Goal: Complete application form

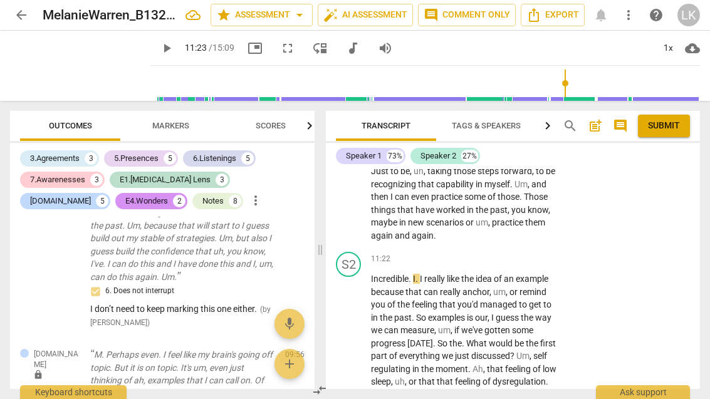
scroll to position [3367, 0]
click at [357, 355] on span "play_arrow" at bounding box center [349, 362] width 20 height 15
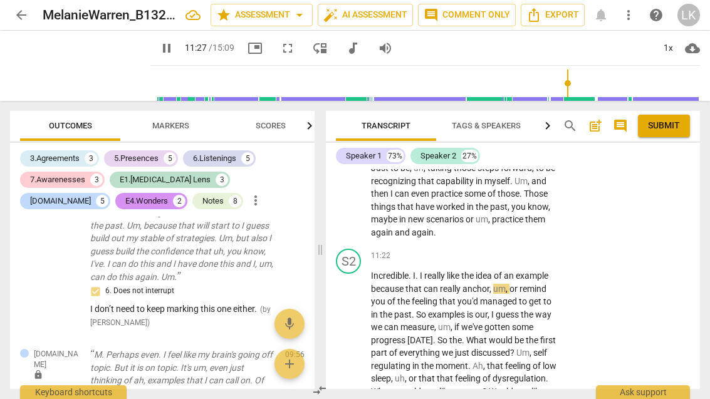
scroll to position [3370, 0]
click at [357, 352] on span "pause" at bounding box center [349, 359] width 20 height 15
type input "689"
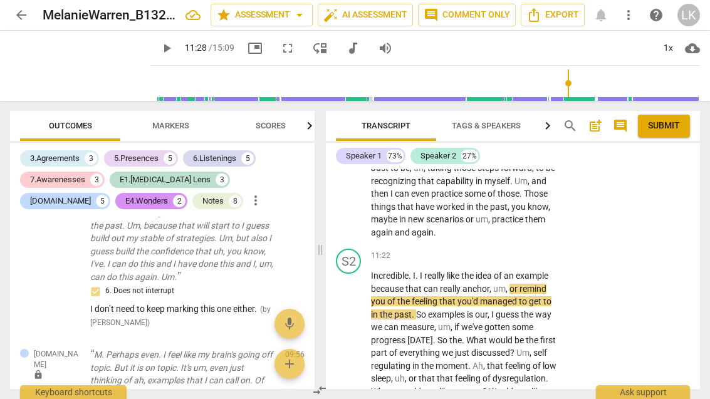
click at [490, 251] on p "Add competency" at bounding box center [520, 256] width 60 height 11
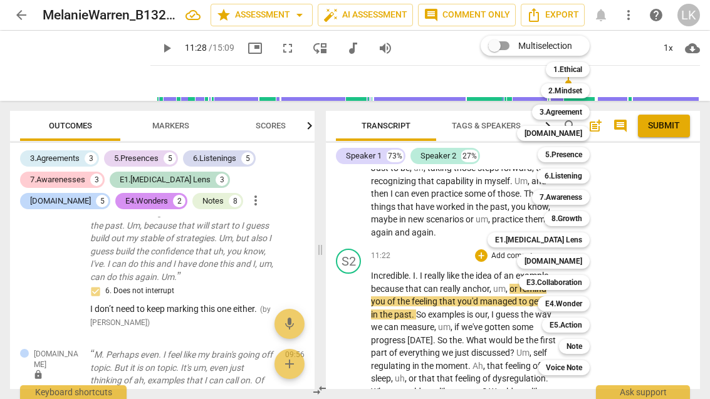
click at [589, 346] on div "Note" at bounding box center [574, 346] width 31 height 15
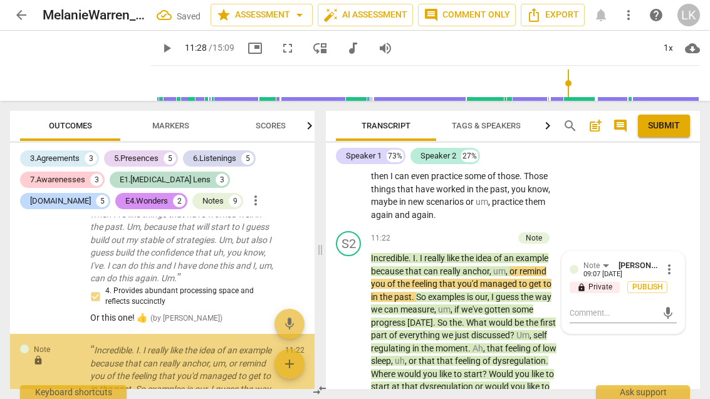
scroll to position [5659, 0]
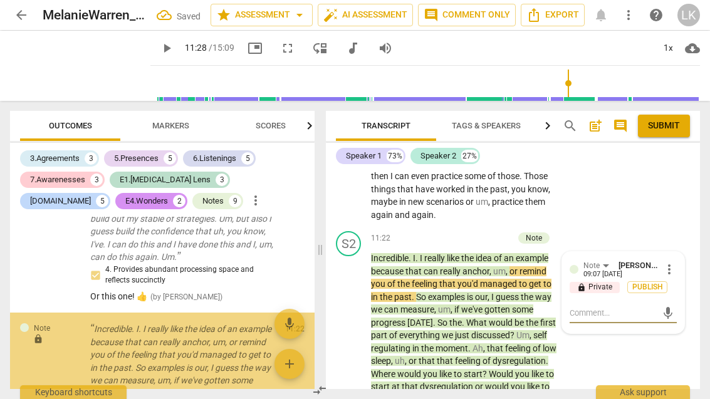
click at [628, 307] on textarea at bounding box center [612, 313] width 87 height 12
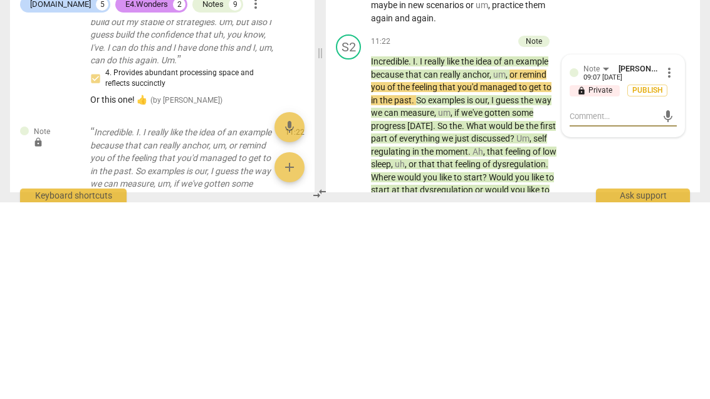
type textarea "T"
type textarea "Ta"
type textarea "Tak"
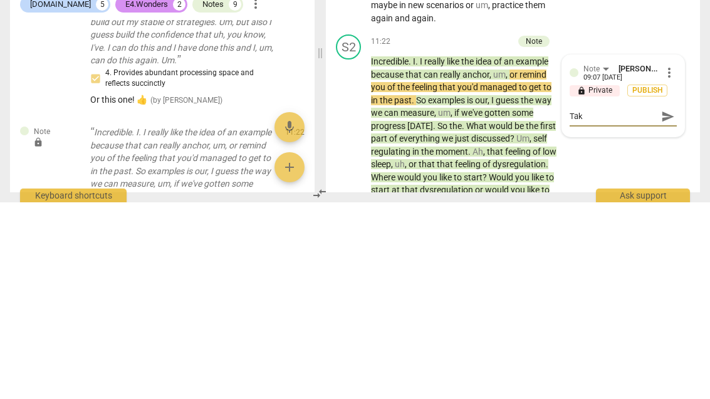
type textarea "Take"
type textarea "Take a"
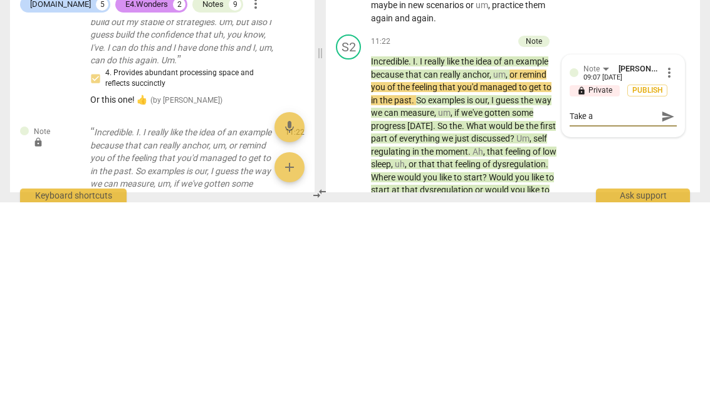
type textarea "Take aw"
type textarea "Take awa"
type textarea "Take away"
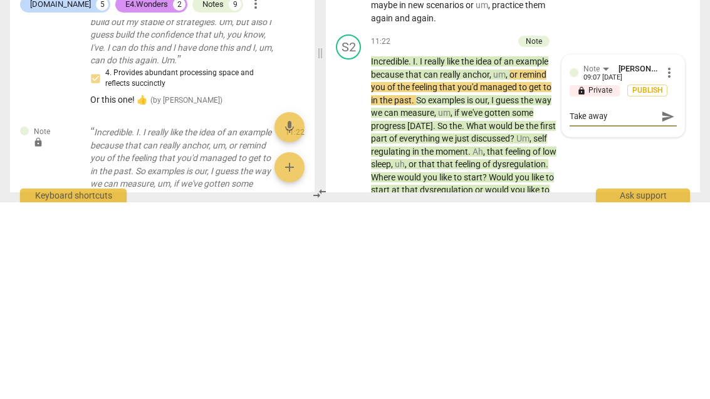
type textarea "Take away"
type textarea "Take away “"
type textarea "Take away “I"
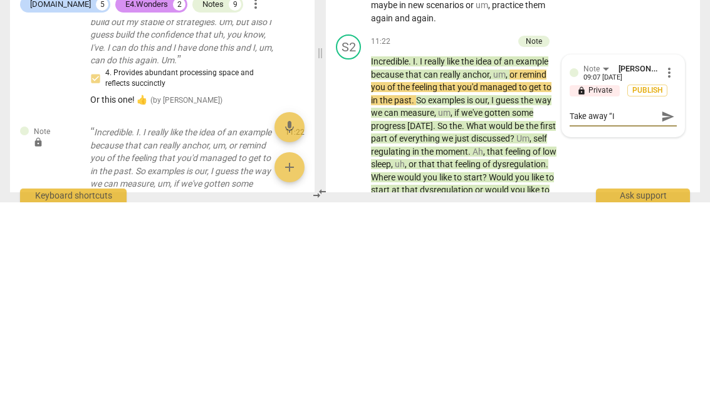
type textarea "Take away “I"
type textarea "Take away “I r"
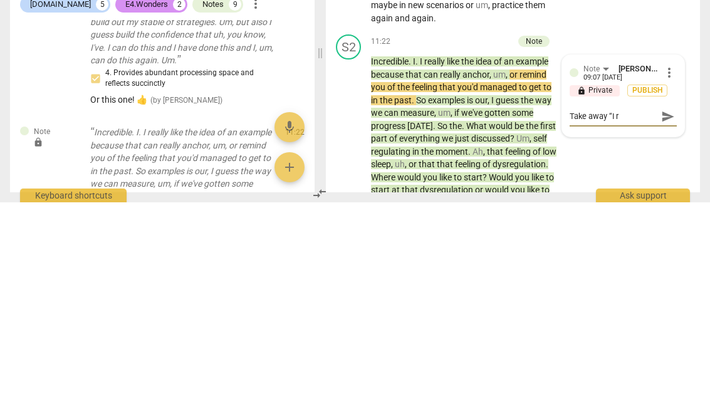
type textarea "Take away “I re"
type textarea "Take away “I rea"
type textarea "Take away “I really"
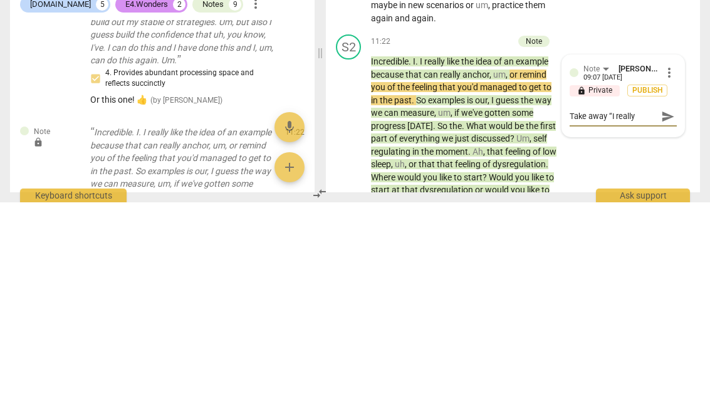
type textarea "Take away “I really"
type textarea "Take away “I really like"
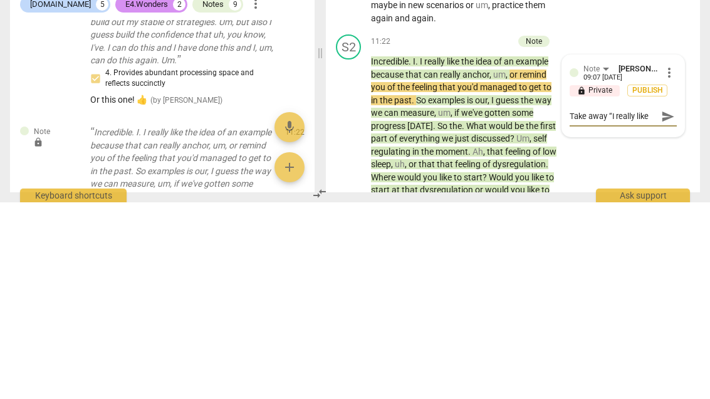
type textarea "Take away “I really like t"
type textarea "Take away “I really like th"
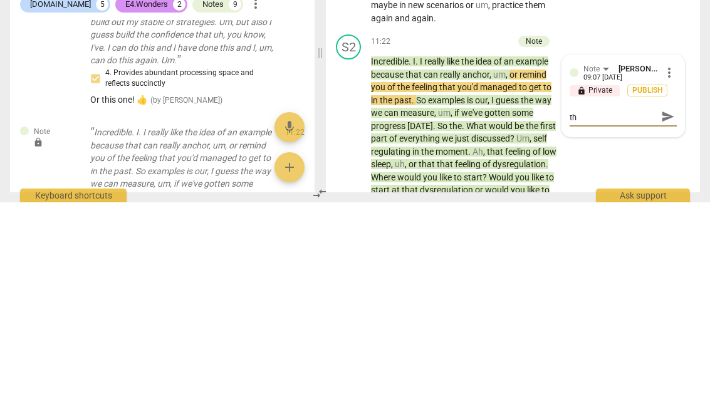
type textarea "Take away “I really like the"
type textarea "Take away “I really like the i"
type textarea "Take away “I really like the id"
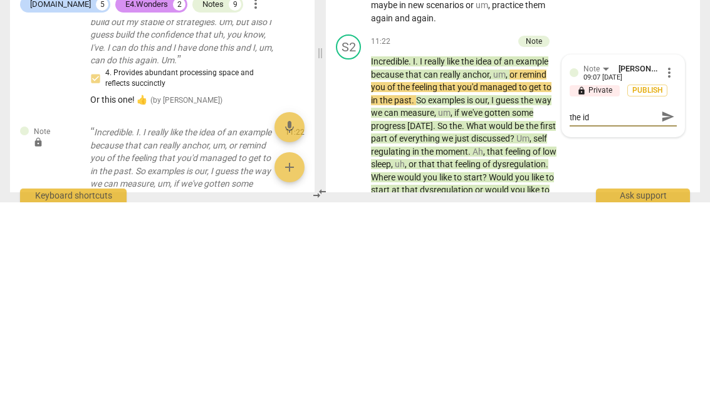
type textarea "Take away “I really like the id"
type textarea "Take away “I really like the ide"
type textarea "Take away “I really like the idea"
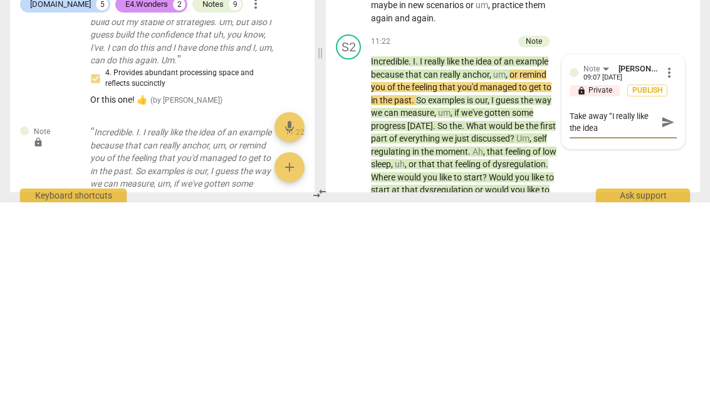
scroll to position [0, 0]
type textarea "Take away “I really like the ideao"
type textarea "Take away “I really like the ideaof"
type textarea "Take away “I really like the idea of"
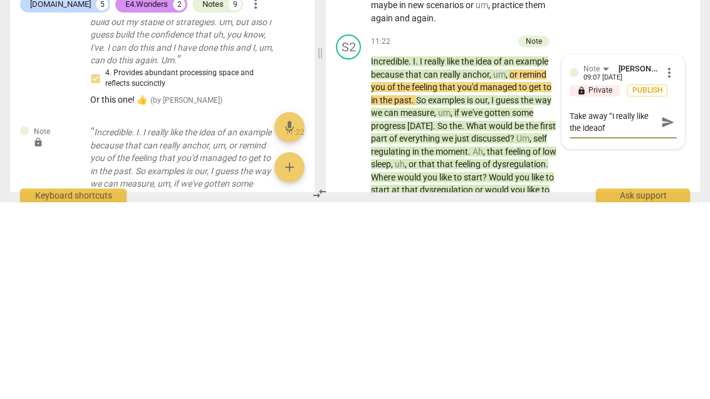
type textarea "Take away “I really like the idea of"
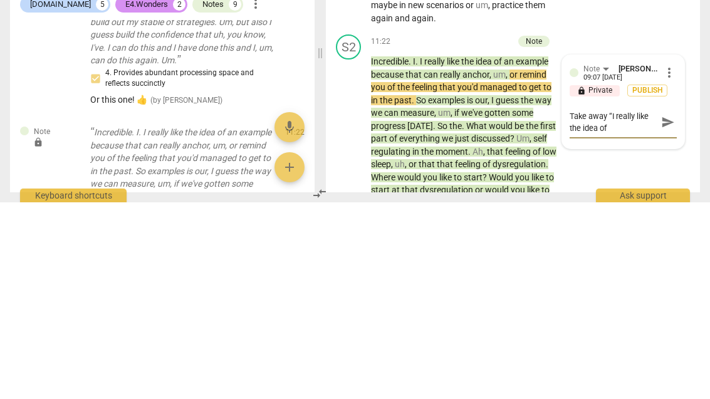
type textarea "Take away “I really like the idea of”"
type textarea "Take away “I really like the idea of"
type textarea "Take away “I really like the idea of."
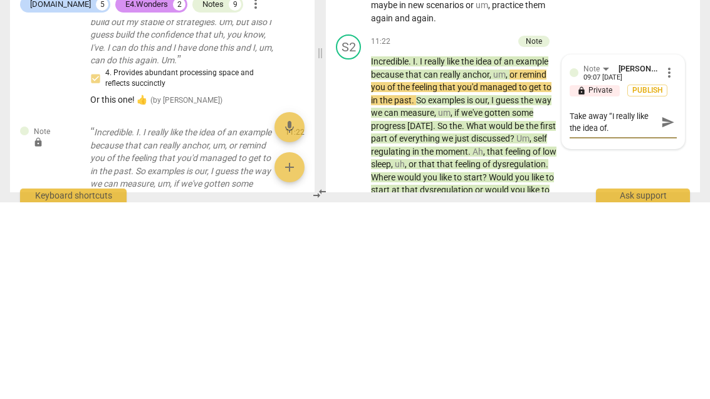
type textarea "Take away “I really like the idea of.”"
type textarea "Take away “I really like the idea of.” I"
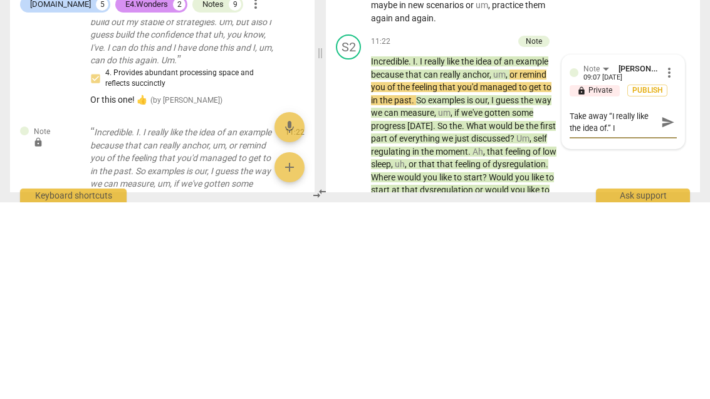
type textarea "Take away “I really like the idea of.” I"
type textarea "Take away “I really like the idea of.” It"
type textarea "Take away “I really like the idea of.” It is"
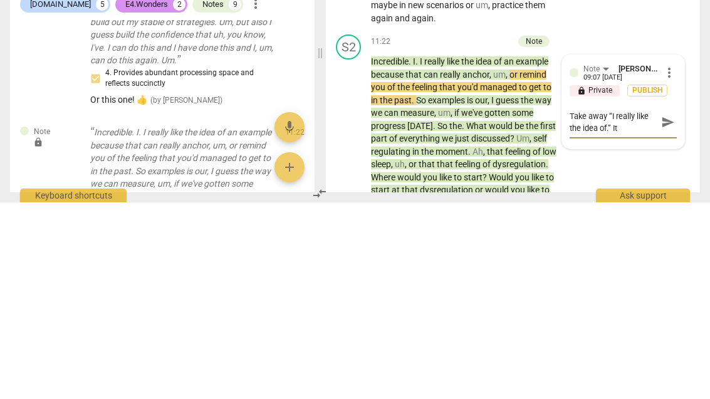
type textarea "Take away “I really like the idea of.” It is"
type textarea "Take away “I really like the idea of.” It is a"
type textarea "Take away “I really like the idea of.” It is ap"
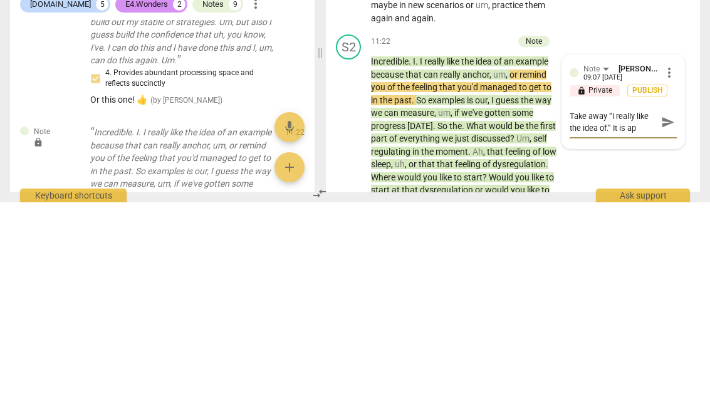
type textarea "Take away “I really like the idea of.” It is ap"
type textarea "Take away “I really like the idea of.” It is app"
type textarea "Take away “I really like the idea of.” It is appo"
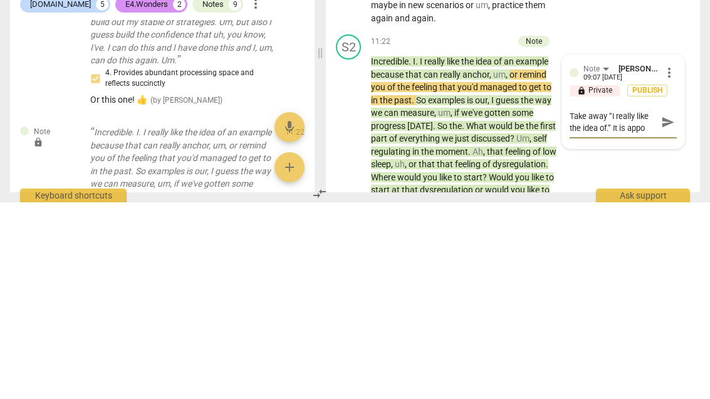
type textarea "Take away “I really like the idea of.” It is appov"
type textarea "Take away “I really like the idea of.” It is appova"
type textarea "Take away “I really like the idea of.” It is appoval"
type textarea "Take away “I really like the idea of.” It is approval"
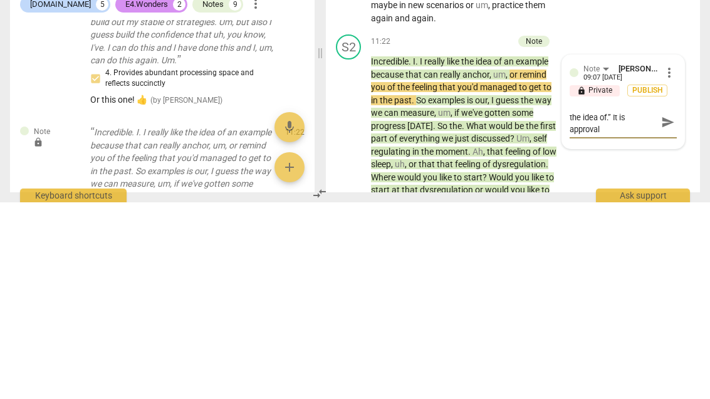
type textarea "Take away “I really like the idea of.” It is approval"
type textarea "Take away “I really like the idea of.” It is approval a"
type textarea "Take away “I really like the idea of.” It is approval an"
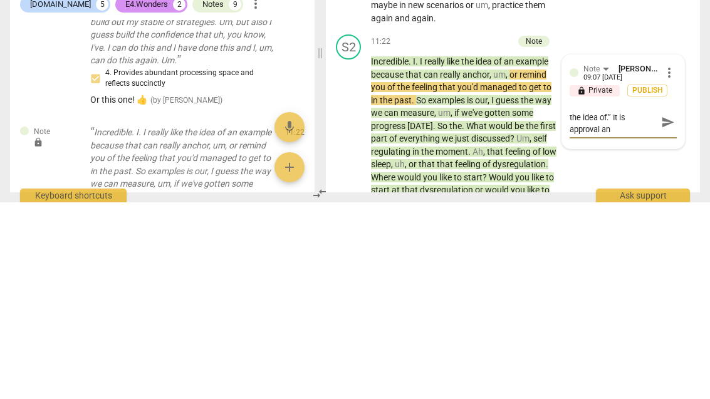
type textarea "Take away “I really like the idea of.” It is approval an"
type textarea "Take away “I really like the idea of.” It is approval and"
type textarea "Take away “I really like the idea of.” It is approval and w"
type textarea "Take away “I really like the idea of.” It is approval and we"
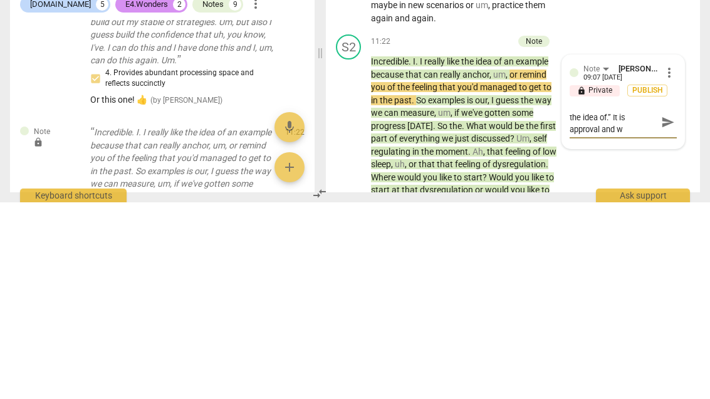
type textarea "Take away “I really like the idea of.” It is approval and we"
type textarea "Take away “I really like the idea of.” It is approval and we t"
type textarea "Take away “I really like the idea of.” It is approval and we tr"
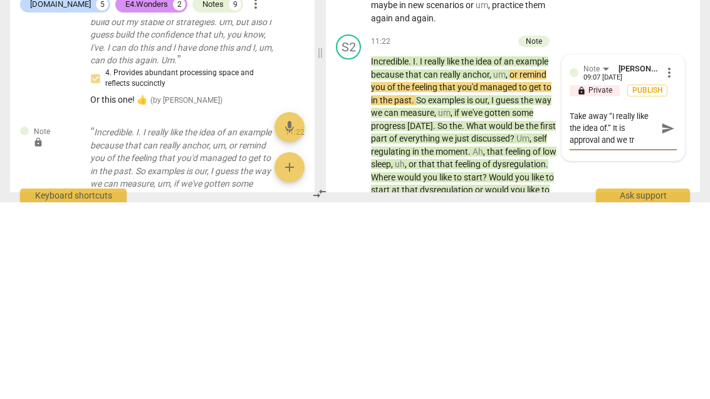
type textarea "Take away “I really like the idea of.” It is approval and we try"
type textarea "Take away “I really like the idea of.” It is approval and we tryt"
type textarea "Take away “I really like the idea of.” It is approval and we tryto"
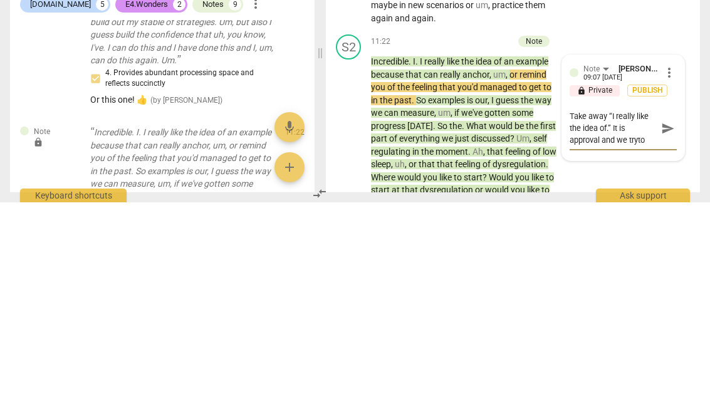
type textarea "Take away “I really like the idea of.” It is approval and we try to"
type textarea "Take away “I really like the idea of.” It is approval and we try to a"
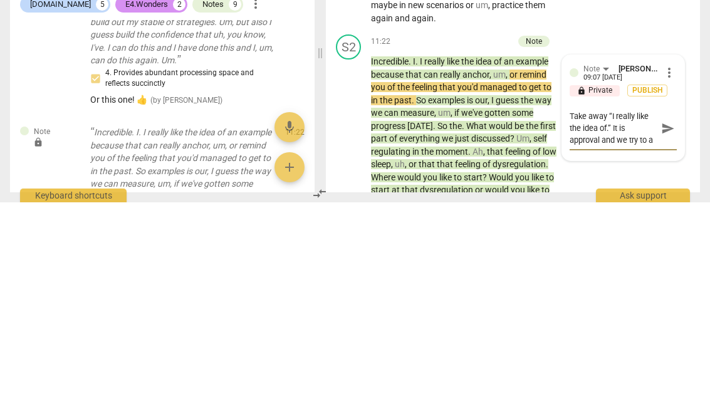
type textarea "Take away “I really like the idea of.” It is approval and we try to av"
type textarea "Take away “I really like the idea of.” It is approval and we try to avoid"
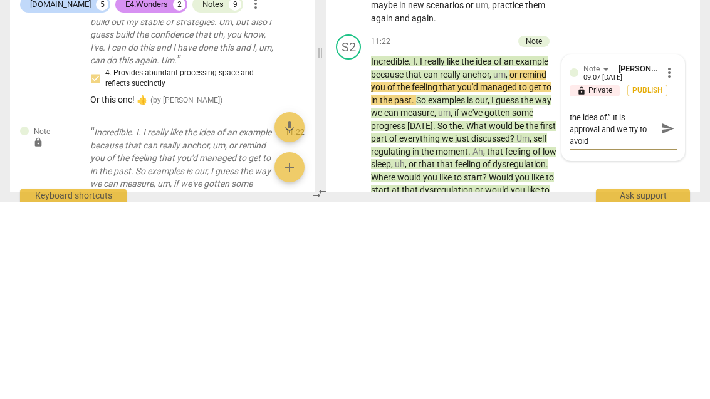
type textarea "Take away “I really like the idea of.” It is approval and we try to avoid t"
type textarea "Take away “I really like the idea of.” It is approval and we try to avoid th"
type textarea "Take away “I really like the idea of.” It is approval and we try to avoid tha"
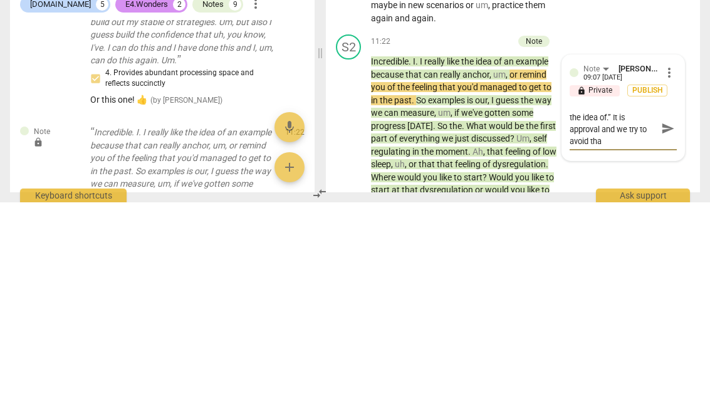
type textarea "Take away “I really like the idea of.” It is approval and we try to avoid that"
type textarea "Take away “I really like the idea of.” It is approval and we try to avoid that a"
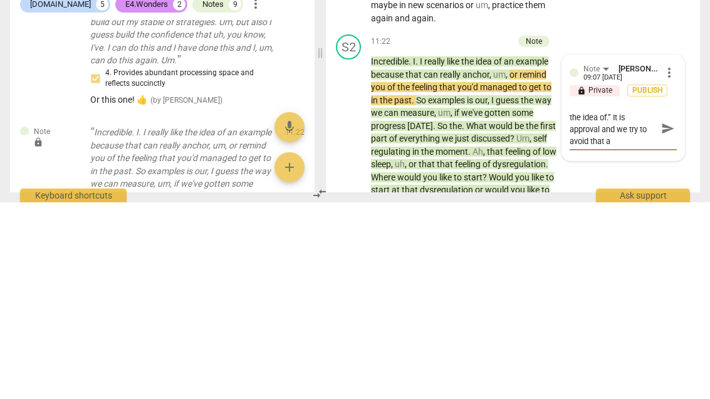
type textarea "Take away “I really like the idea of.” It is approval and we try to avoid that …"
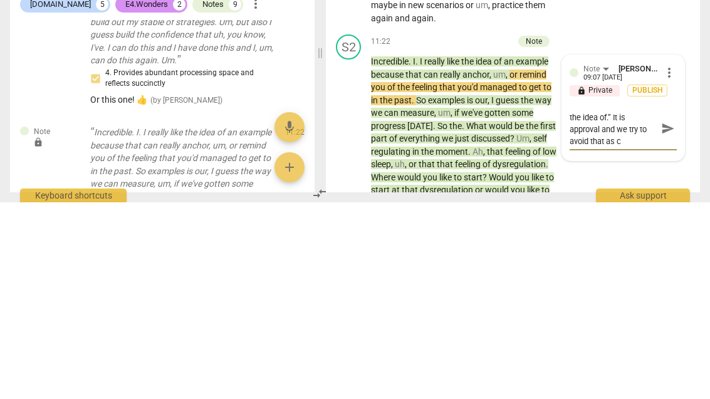
type textarea "Take away “I really like the idea of.” It is approval and we try to avoid that …"
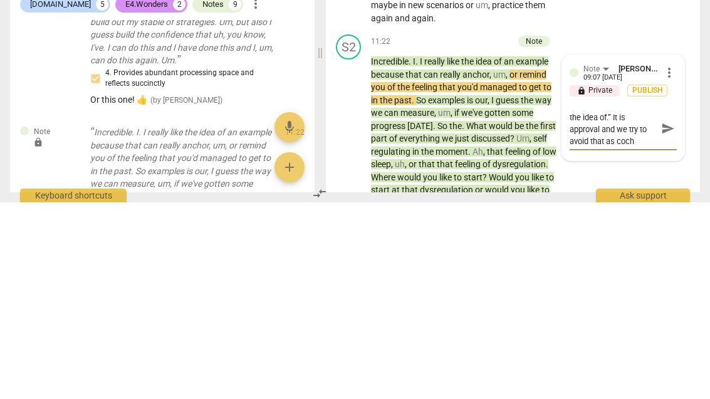
type textarea "Take away “I really like the idea of.” It is approval and we try to avoid that …"
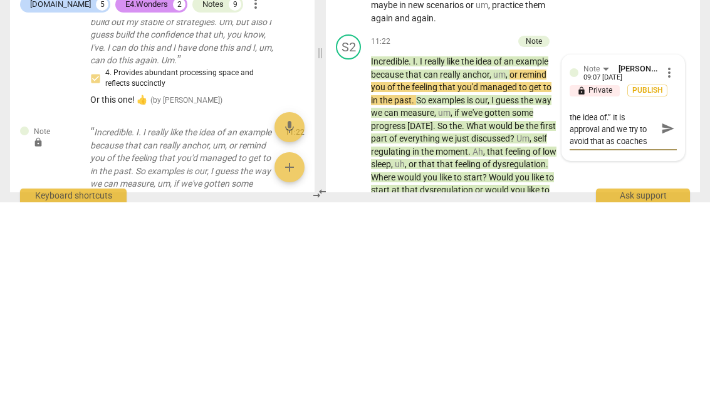
type textarea "Take away “I really like the idea of.” It is approval and we try to avoid that …"
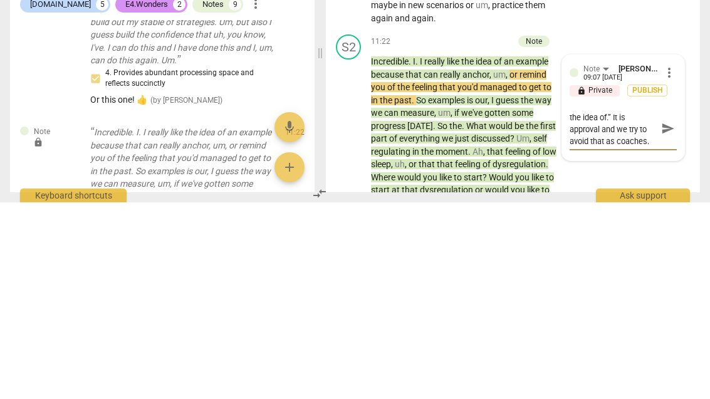
type textarea "Take away “I really like the idea of.” It is approval and we try to avoid that …"
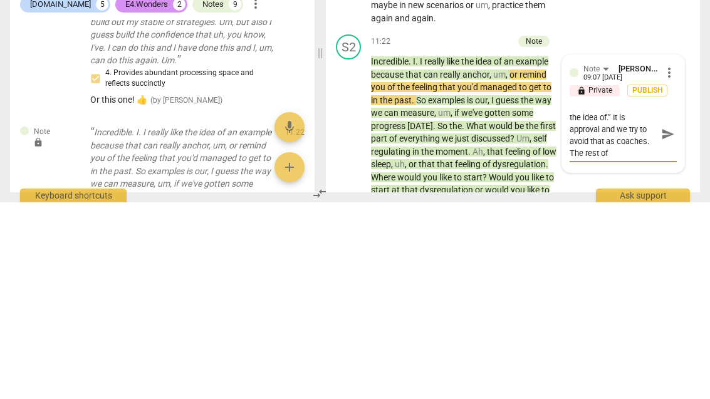
type textarea "Take away “I really like the idea of.” It is approval and we try to avoid that …"
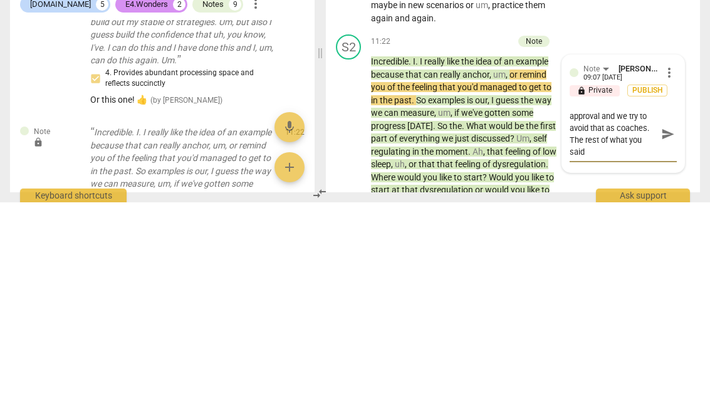
type textarea "Take away “I really like the idea of.” It is approval and we try to avoid that …"
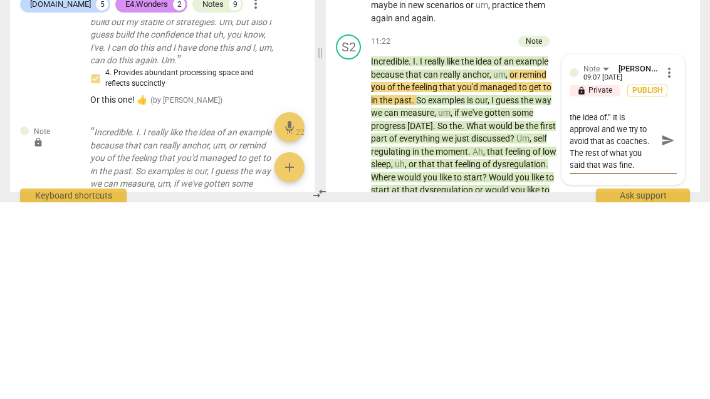
type textarea "Take away “I really like the idea of.” It is approval and we try to avoid that …"
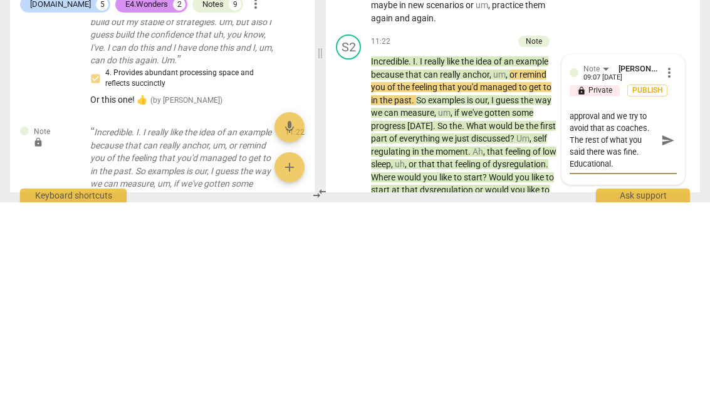
scroll to position [24, 0]
type textarea "Take away “I really like the idea of.” It is approval and we try to avoid that …"
click at [675, 329] on span "send" at bounding box center [667, 336] width 18 height 15
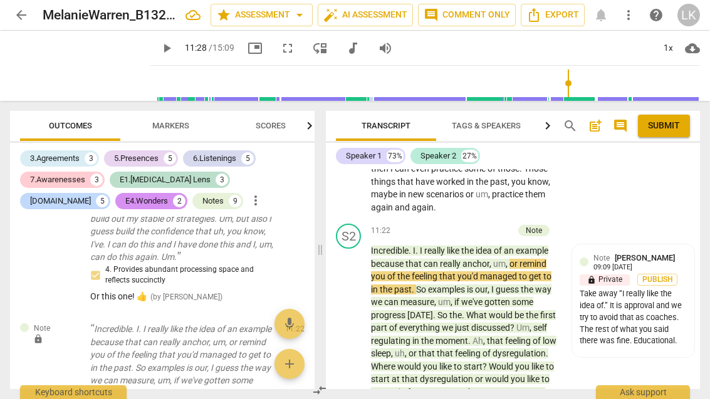
scroll to position [3396, 0]
click at [358, 326] on span "play_arrow" at bounding box center [349, 333] width 20 height 15
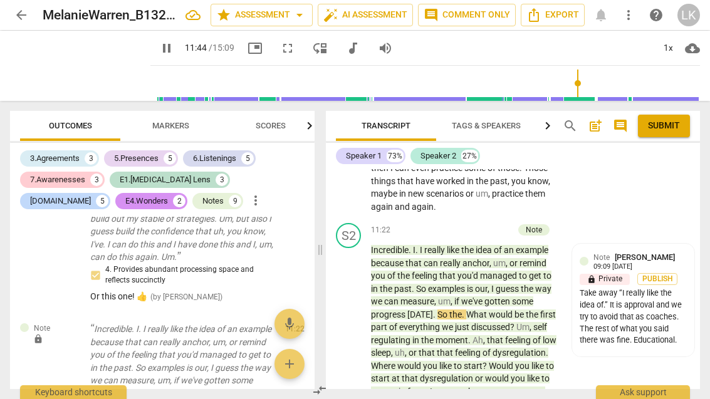
click at [355, 326] on span "pause" at bounding box center [348, 333] width 15 height 15
type input "705"
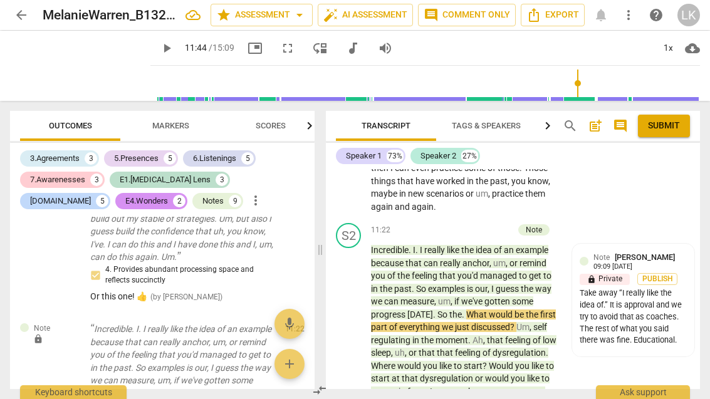
click at [447, 224] on div "+" at bounding box center [444, 230] width 13 height 13
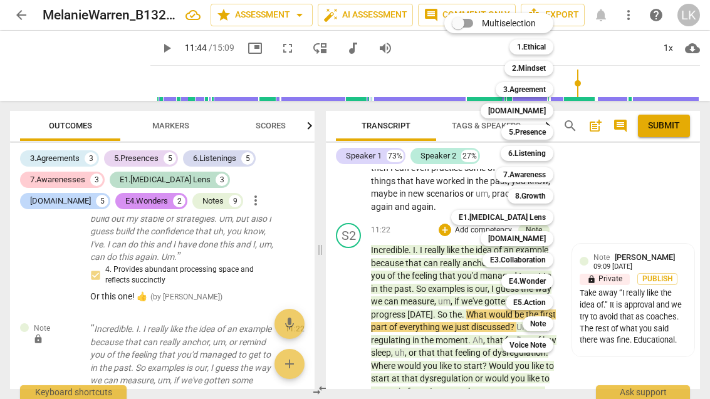
click at [552, 325] on div "Note" at bounding box center [537, 323] width 31 height 15
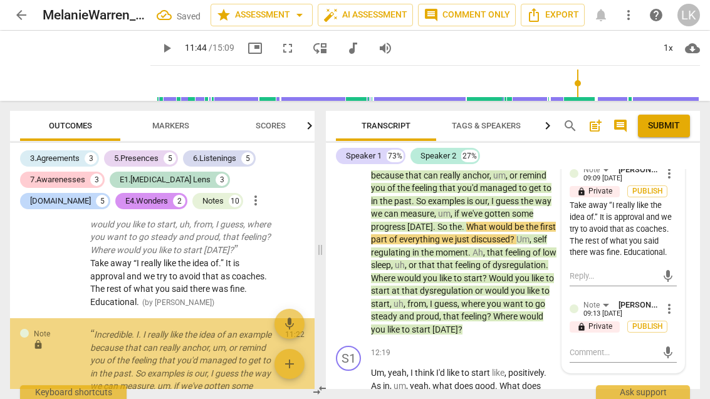
scroll to position [3486, 0]
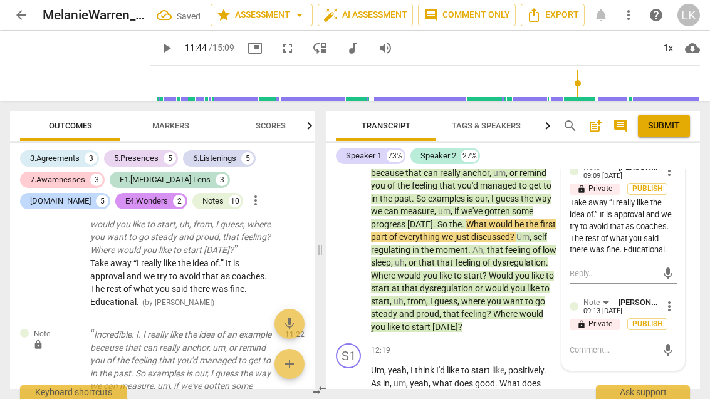
click at [614, 344] on textarea at bounding box center [612, 350] width 87 height 12
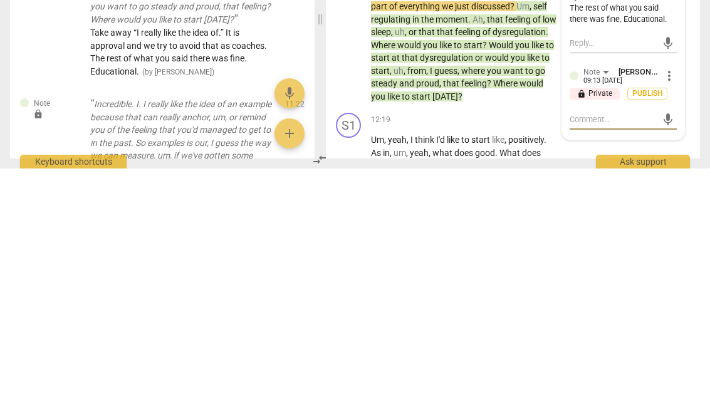
type textarea "A"
type textarea "Aft"
type textarea "After"
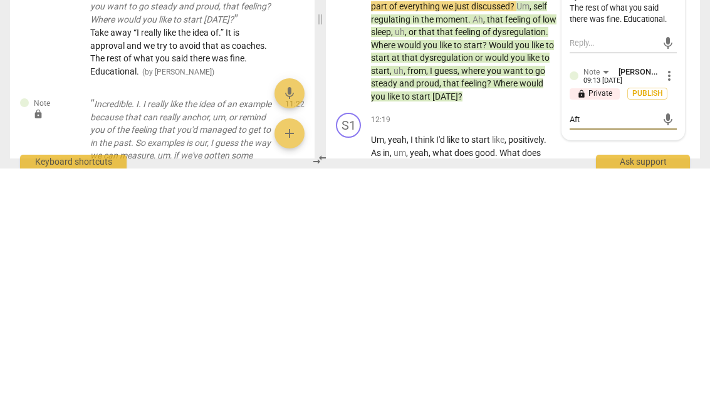
type textarea "After"
type textarea "After w"
type textarea "After wha"
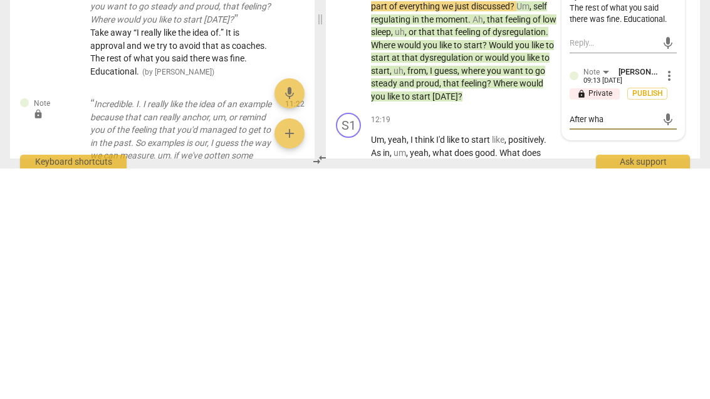
type textarea "After what"
type textarea "After what yo"
type textarea "After what you"
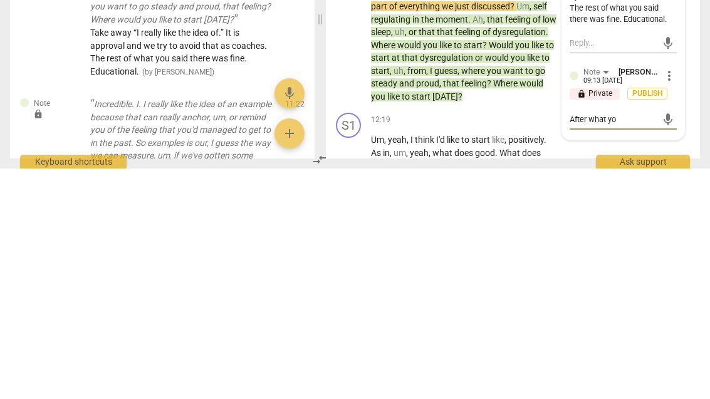
type textarea "After what you"
type textarea "After what you sa"
type textarea "After what you said"
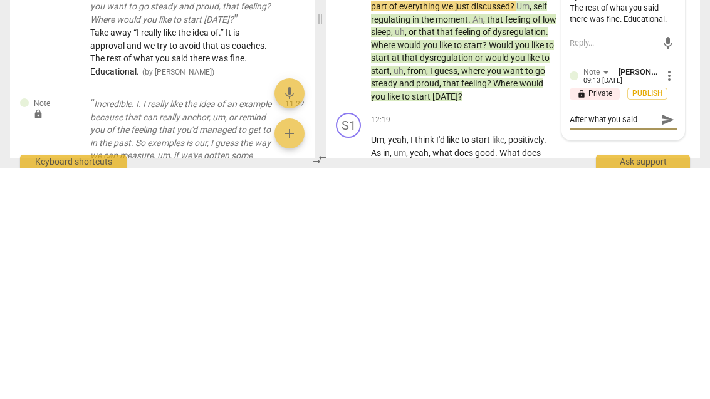
type textarea "After what you said was"
type textarea "After what you said was the"
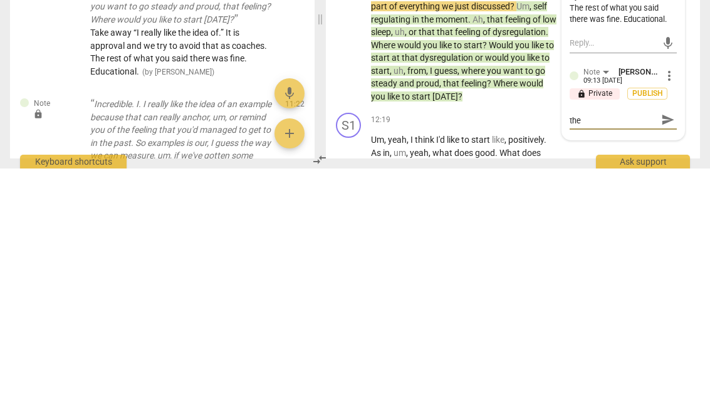
type textarea "After what you said was the example?"
type textarea "After what you said was the example"
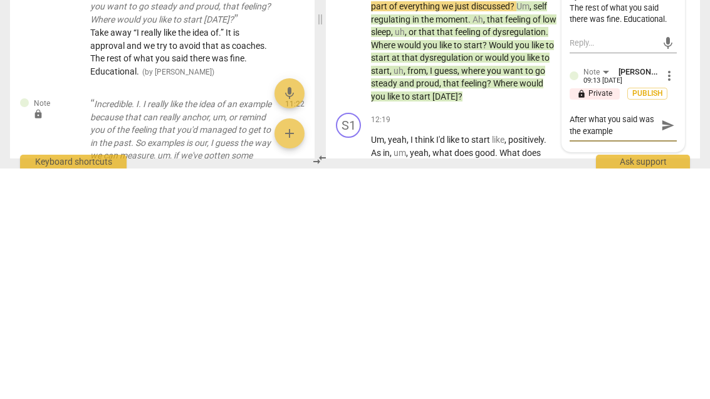
type textarea "After what you said was the example?"
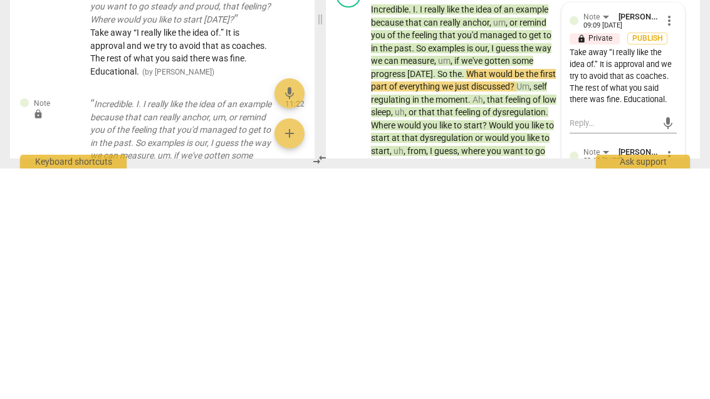
scroll to position [3405, 0]
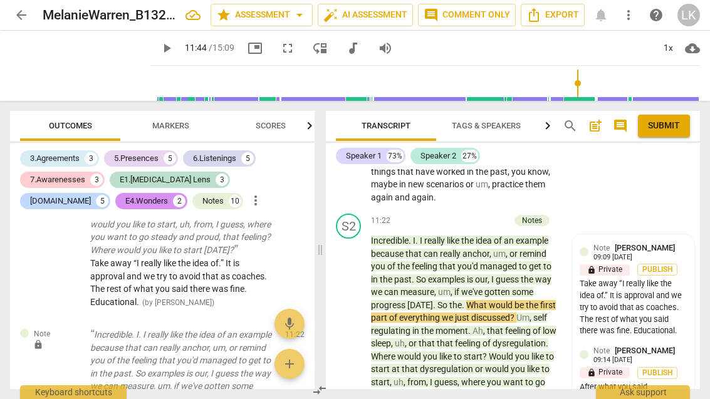
click at [648, 381] on div "After what you said" at bounding box center [632, 387] width 107 height 12
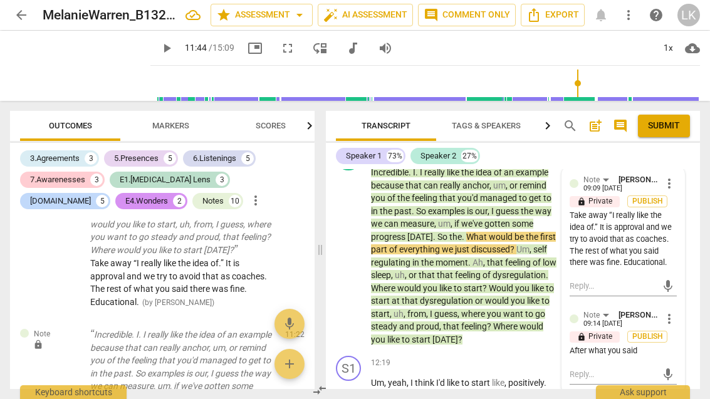
scroll to position [3474, 0]
click at [651, 345] on div "After what you said" at bounding box center [622, 351] width 107 height 12
click at [673, 311] on span "more_vert" at bounding box center [668, 318] width 15 height 15
click at [688, 259] on li "Edit" at bounding box center [677, 266] width 43 height 24
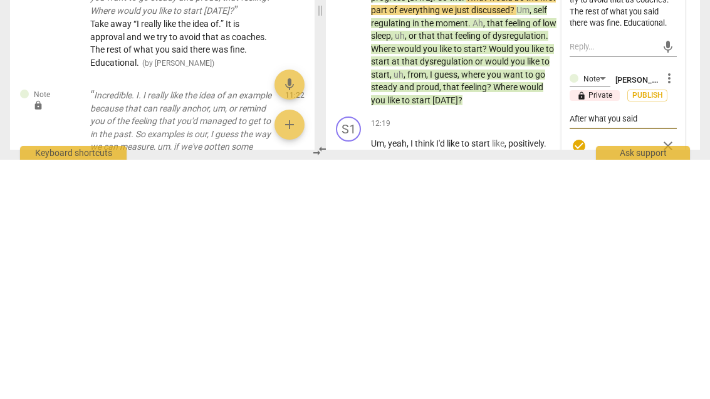
click at [661, 352] on textarea "After what you said" at bounding box center [622, 358] width 107 height 12
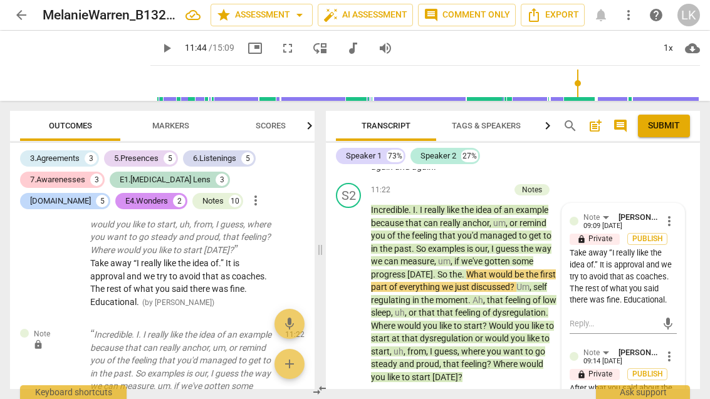
scroll to position [3430, 0]
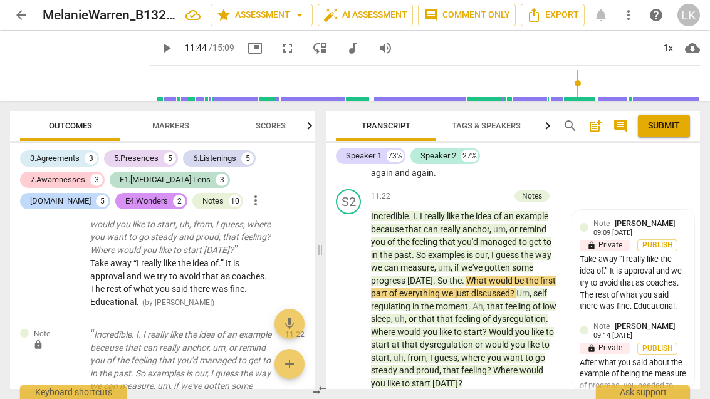
click at [359, 292] on span "play_arrow" at bounding box center [349, 299] width 20 height 15
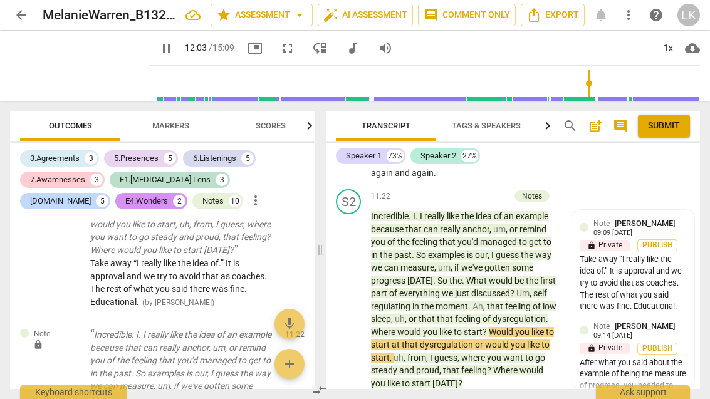
click at [358, 292] on span "pause" at bounding box center [349, 299] width 20 height 15
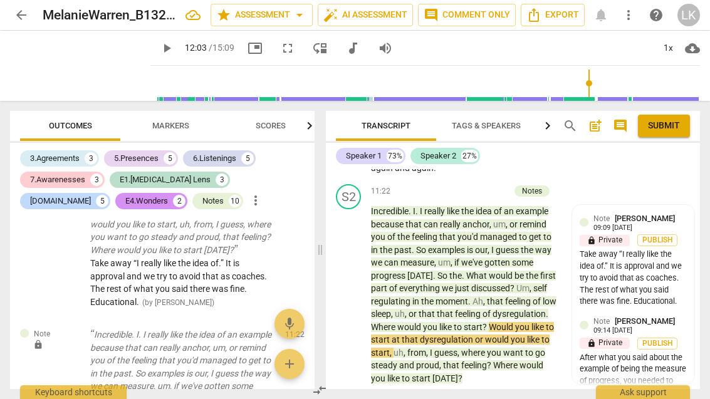
scroll to position [3436, 0]
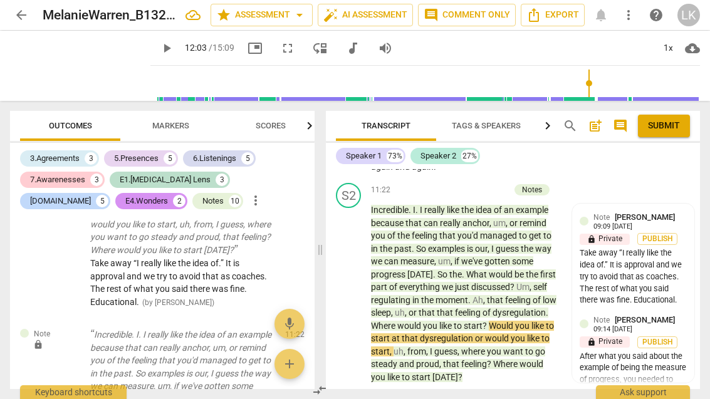
click at [672, 314] on div "Note [PERSON_NAME] 09:14 [DATE]" at bounding box center [639, 323] width 93 height 19
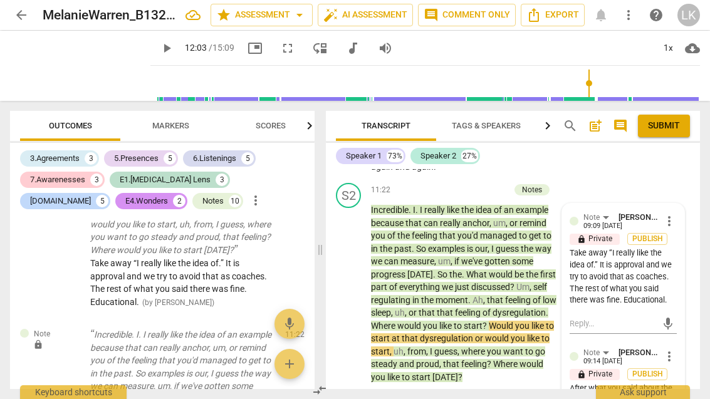
click at [675, 349] on span "more_vert" at bounding box center [668, 356] width 15 height 15
click at [685, 301] on li "Edit" at bounding box center [677, 303] width 43 height 24
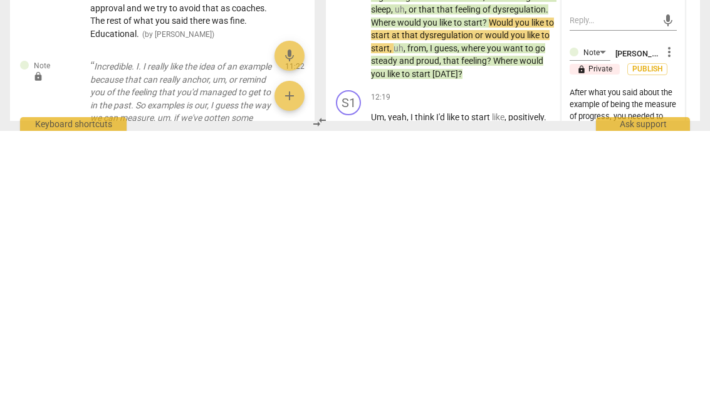
scroll to position [3473, 0]
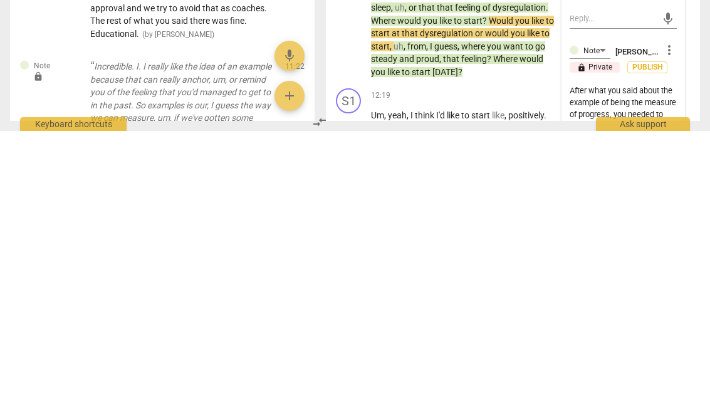
click at [655, 353] on textarea "After what you said about the example of being the measure of progress, you nee…" at bounding box center [622, 394] width 107 height 83
click at [671, 353] on textarea "After what you said about the example of being the measure of progress, you nee…" at bounding box center [622, 394] width 107 height 83
click at [607, 353] on textarea "After what you said about the example of being the measure of progress, you nee…" at bounding box center [622, 394] width 107 height 83
click at [595, 353] on textarea "After what you said about the example of being the measure of progress, you nee…" at bounding box center [622, 394] width 107 height 83
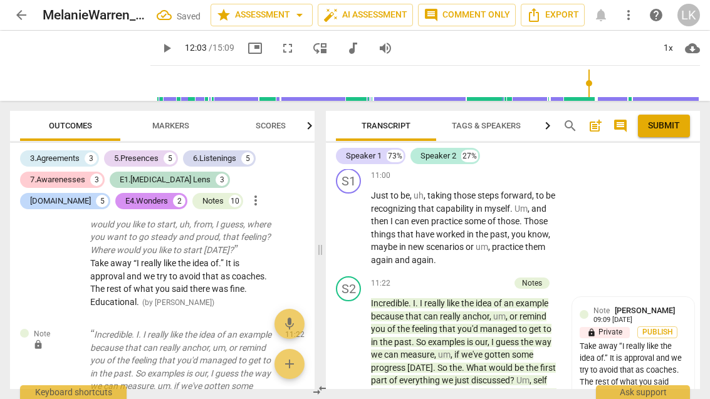
scroll to position [3338, 0]
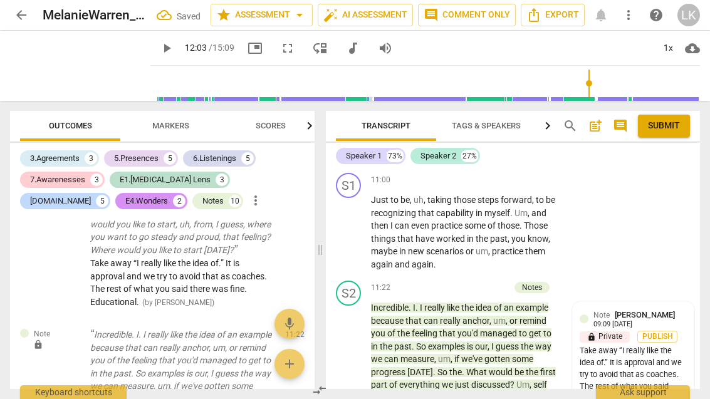
click at [440, 281] on div "+" at bounding box center [441, 287] width 13 height 13
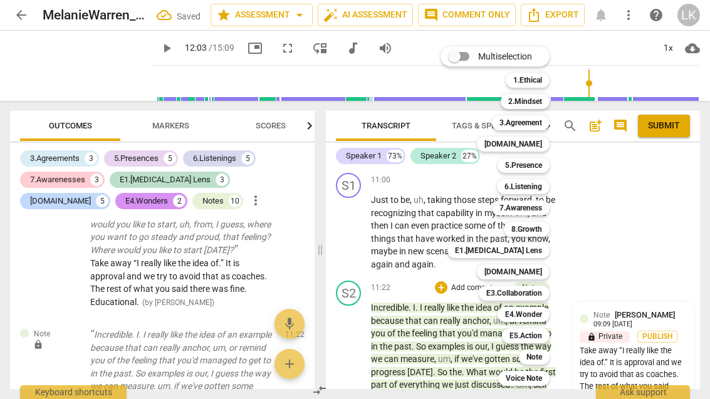
click at [541, 127] on b "3.Agreement" at bounding box center [520, 122] width 43 height 15
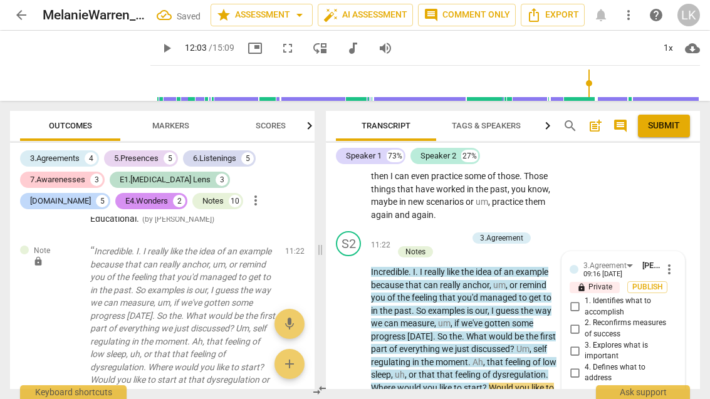
scroll to position [6166, 0]
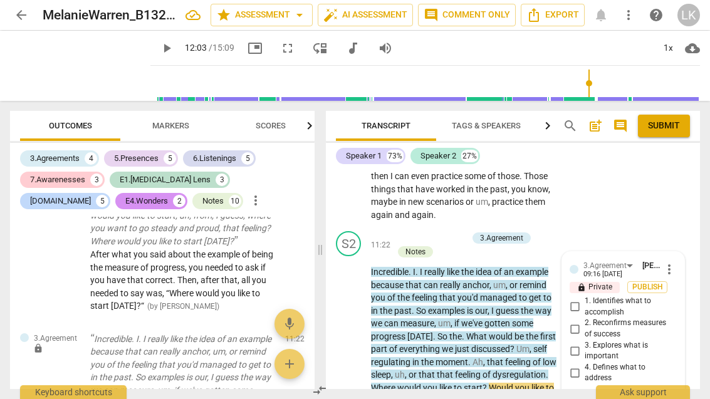
click at [584, 365] on input "4. Defines what to address" at bounding box center [574, 372] width 20 height 15
click at [619, 398] on textarea at bounding box center [612, 405] width 87 height 12
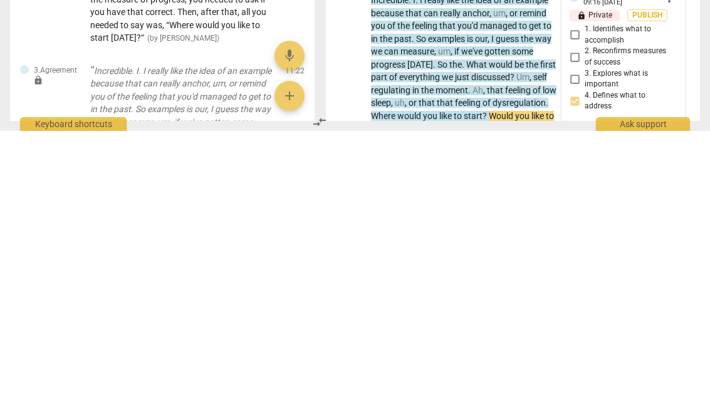
scroll to position [11, 0]
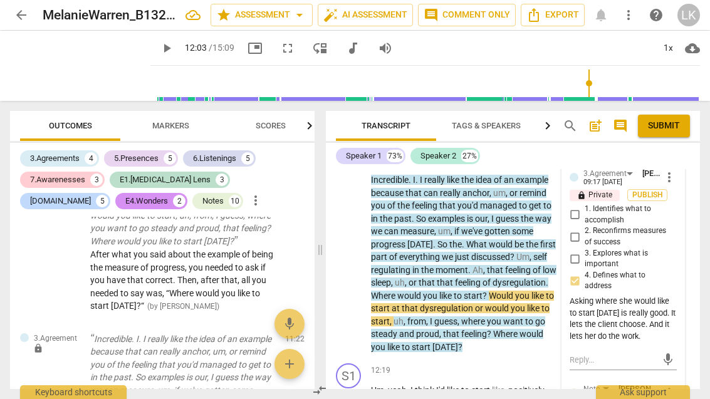
scroll to position [3479, 0]
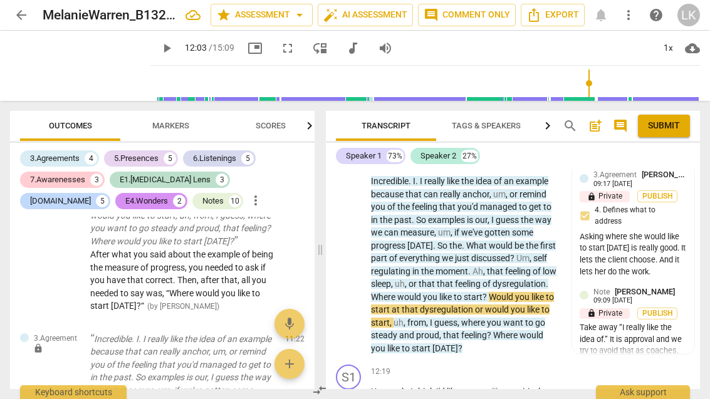
click at [358, 251] on span "play_arrow" at bounding box center [349, 258] width 20 height 15
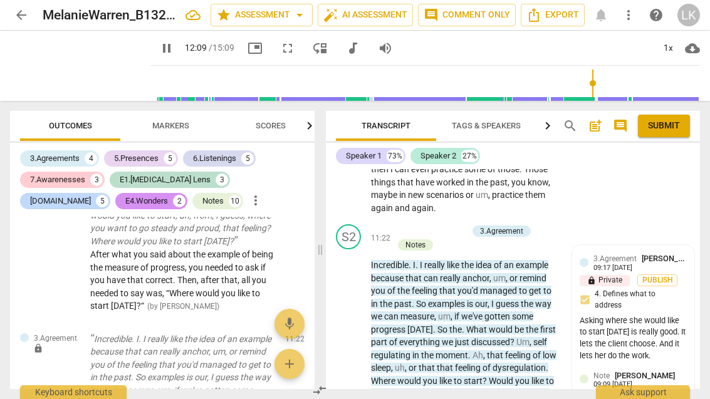
scroll to position [3391, 0]
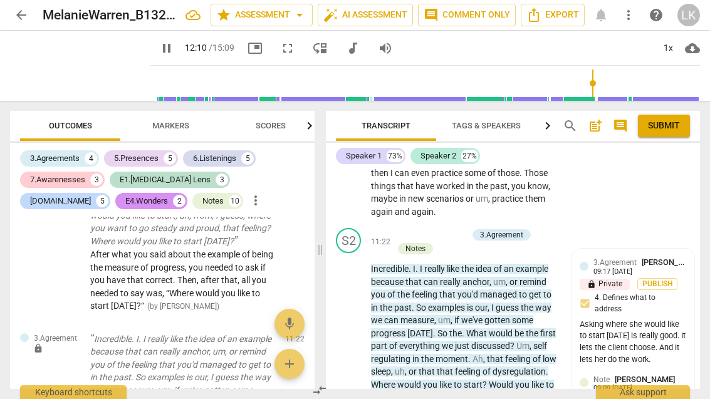
click at [359, 338] on span "pause" at bounding box center [349, 345] width 20 height 15
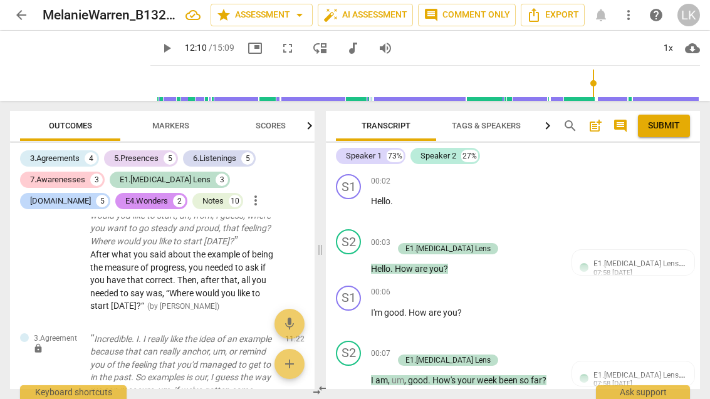
scroll to position [0, 0]
click at [604, 128] on span "post_add" at bounding box center [595, 125] width 20 height 15
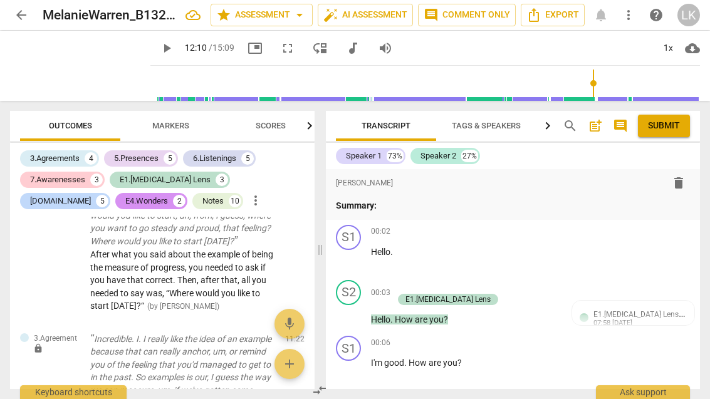
click at [427, 204] on p "Summary:" at bounding box center [513, 205] width 354 height 13
click at [428, 209] on p "Summary: 1122" at bounding box center [513, 205] width 354 height 13
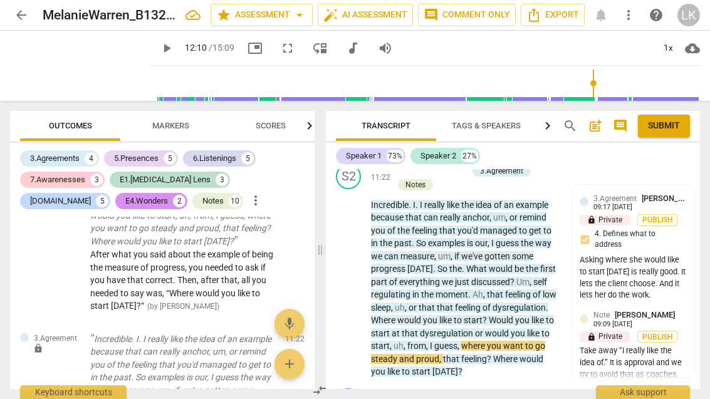
scroll to position [3509, 0]
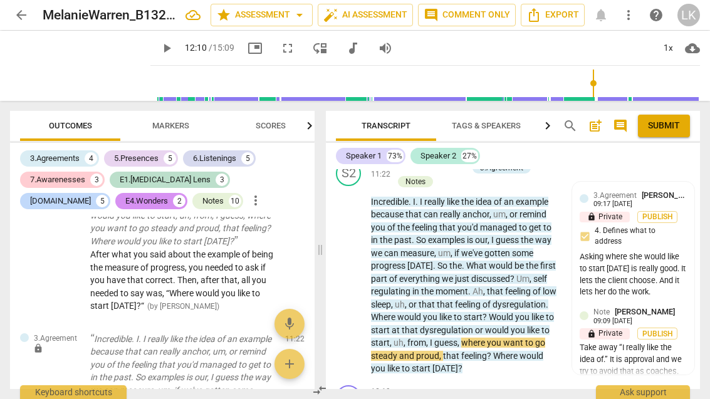
click at [358, 271] on span "play_arrow" at bounding box center [349, 278] width 20 height 15
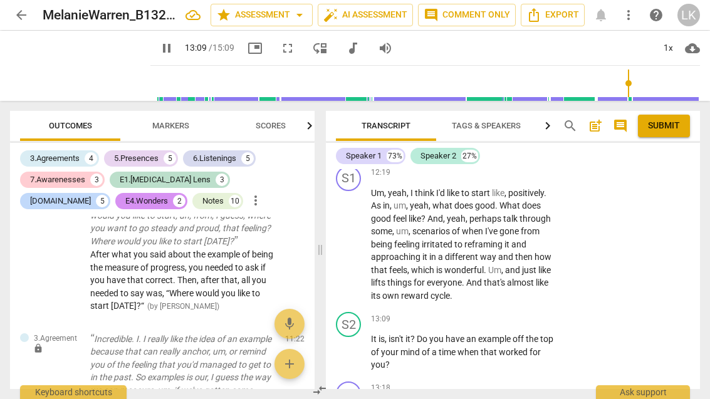
scroll to position [3730, 0]
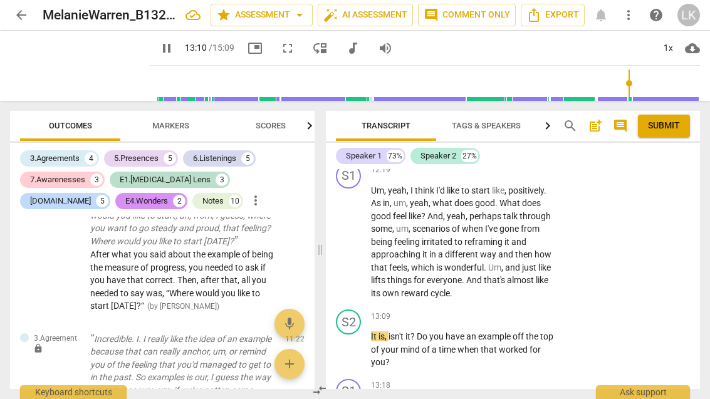
click at [356, 342] on span "pause" at bounding box center [348, 349] width 15 height 15
click at [488, 310] on div "+ Add competency" at bounding box center [512, 316] width 75 height 13
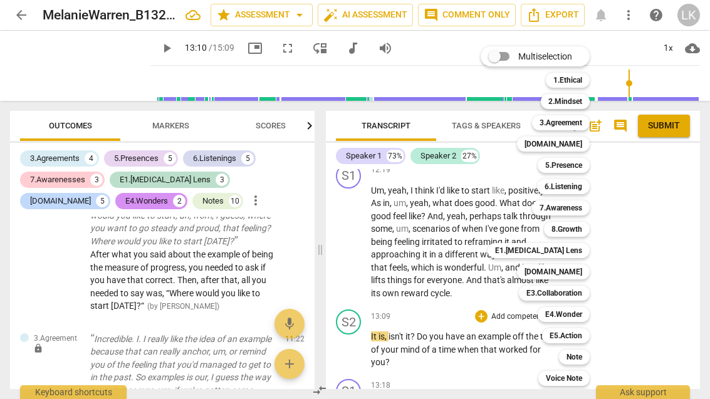
click at [582, 207] on b "7.Awareness" at bounding box center [560, 207] width 43 height 15
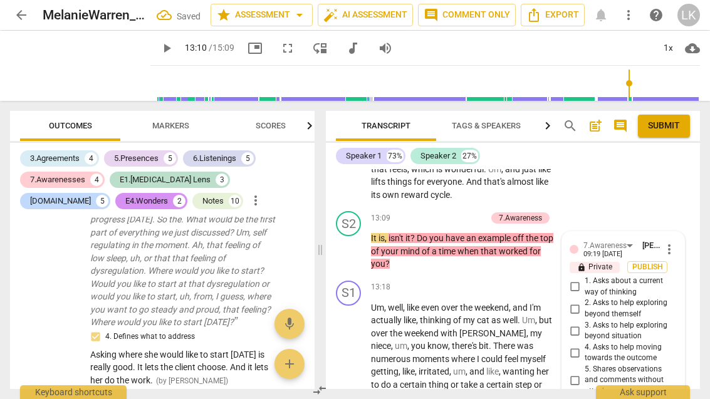
scroll to position [3829, 0]
click at [581, 301] on input "2. Asks to help exploring beyond themself" at bounding box center [574, 308] width 20 height 15
click at [584, 323] on input "3. Asks to help exploring beyond situation" at bounding box center [574, 330] width 20 height 15
click at [583, 345] on input "4. Asks to help moving towards the outcome" at bounding box center [574, 352] width 20 height 15
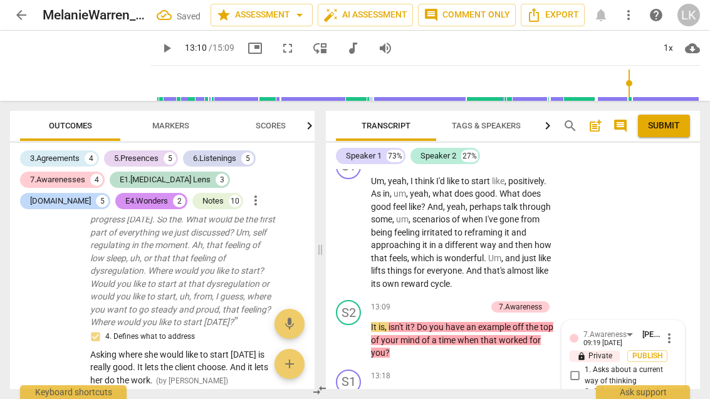
scroll to position [3740, 0]
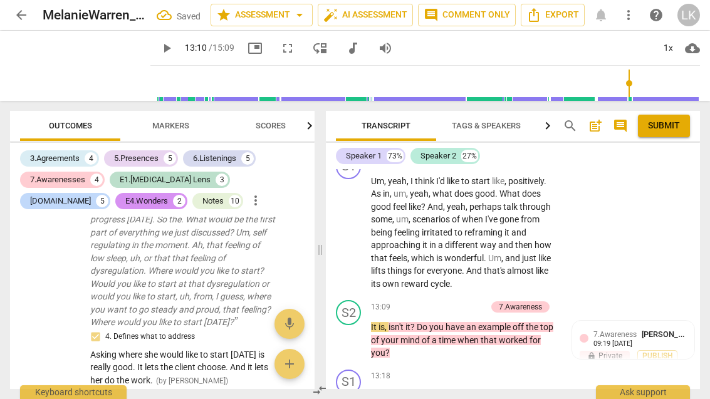
click at [426, 301] on div "+ Add competency" at bounding box center [449, 307] width 75 height 13
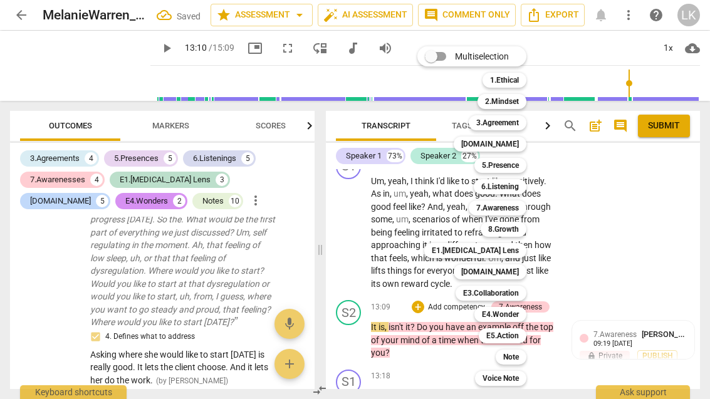
click at [517, 170] on b "5.Presence" at bounding box center [500, 165] width 37 height 15
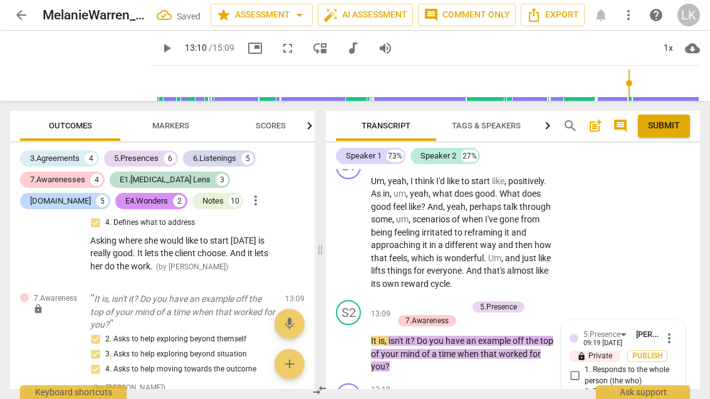
scroll to position [3888, 0]
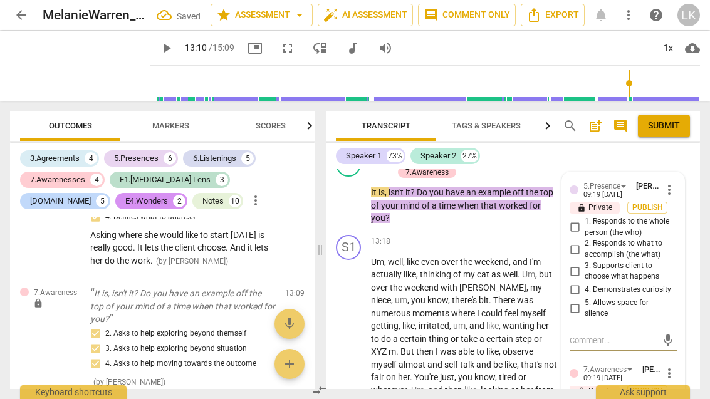
click at [583, 282] on input "4. Demonstrates curiosity" at bounding box center [574, 289] width 20 height 15
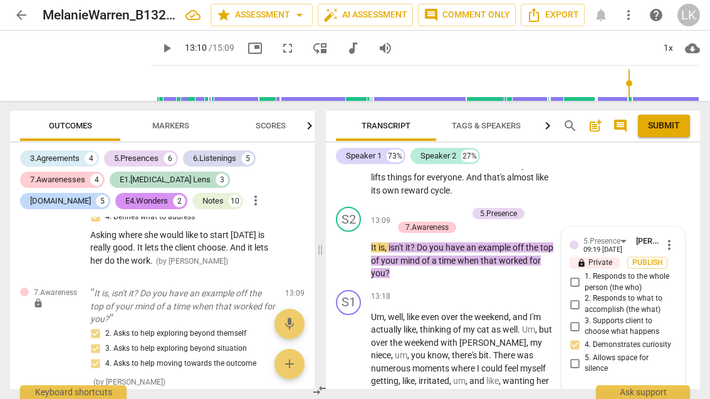
scroll to position [3832, 0]
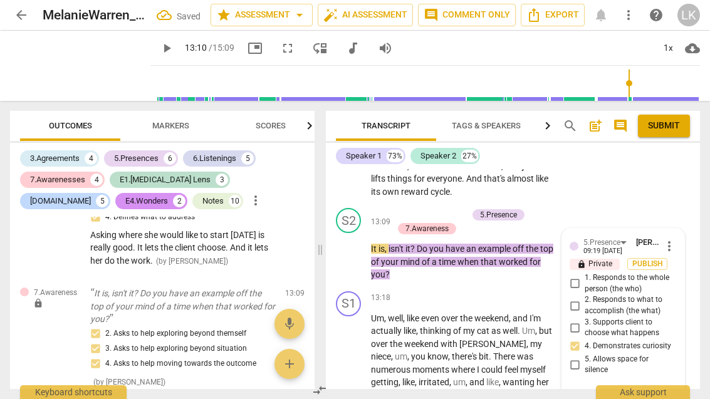
click at [582, 298] on input "2. Responds to what to accomplish (the what)" at bounding box center [574, 305] width 20 height 15
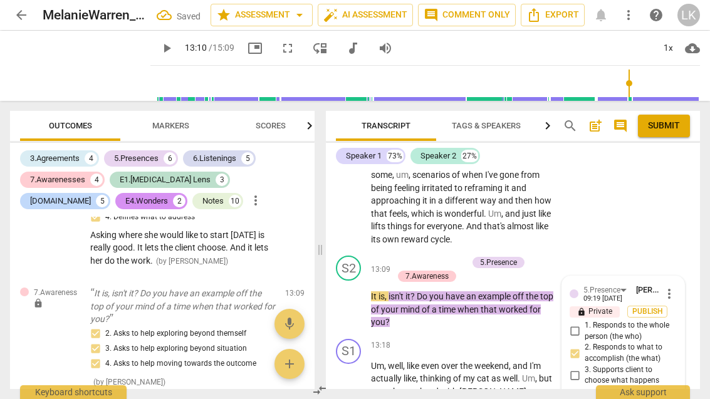
scroll to position [3784, 0]
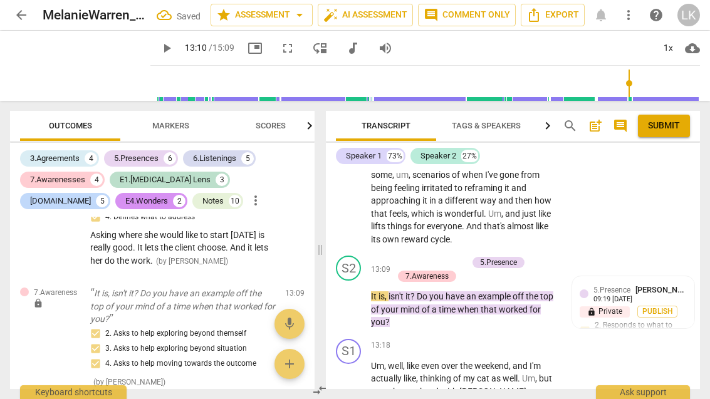
click at [631, 284] on div "5.Presence [PERSON_NAME] 09:19 [DATE] lock Private Publish 2. Responds to what …" at bounding box center [632, 324] width 107 height 80
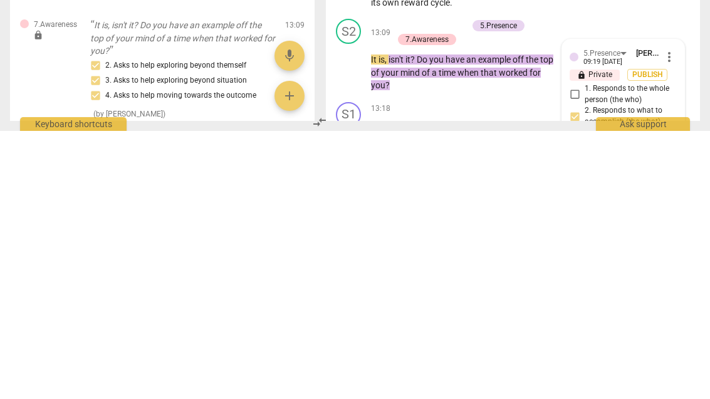
scroll to position [3753, 0]
click at [583, 355] on input "1. Responds to the whole person (the who)" at bounding box center [574, 362] width 20 height 15
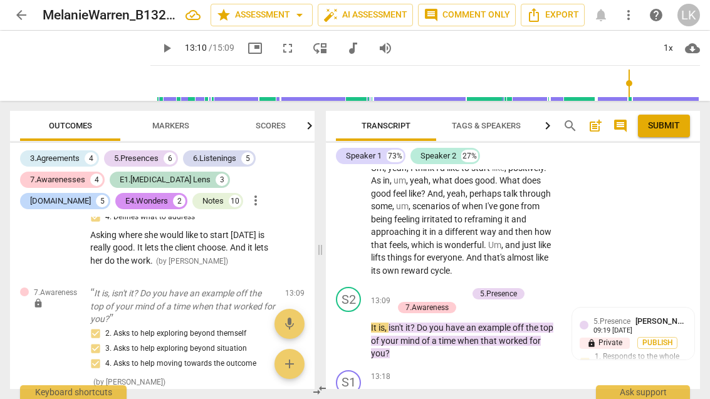
click at [414, 287] on div "+ Add competency" at bounding box center [430, 293] width 75 height 13
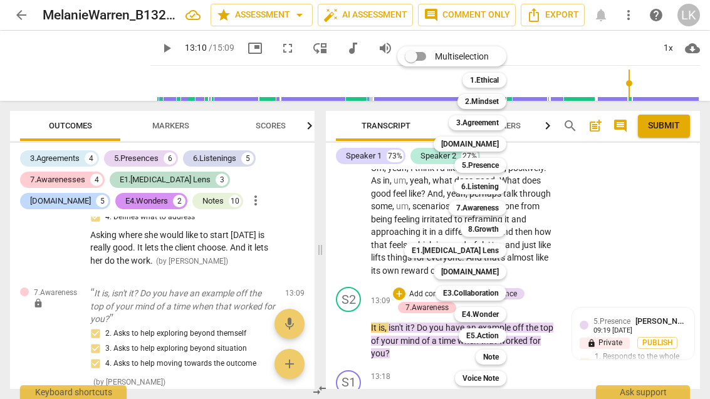
click at [499, 311] on b "E4.Wonder" at bounding box center [480, 314] width 37 height 15
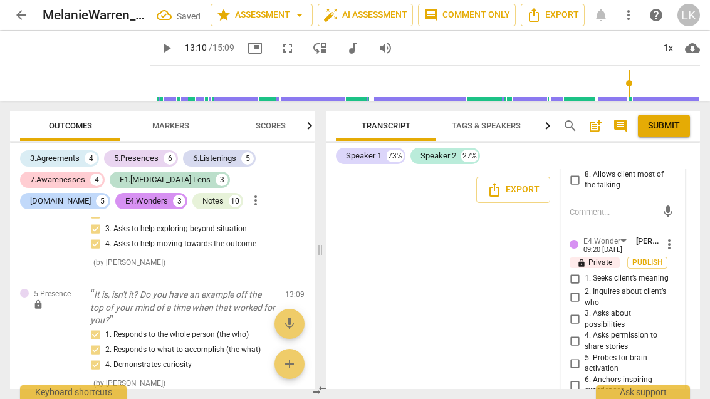
scroll to position [4276, 0]
click at [582, 313] on input "3. Asks about possibilities" at bounding box center [574, 320] width 20 height 15
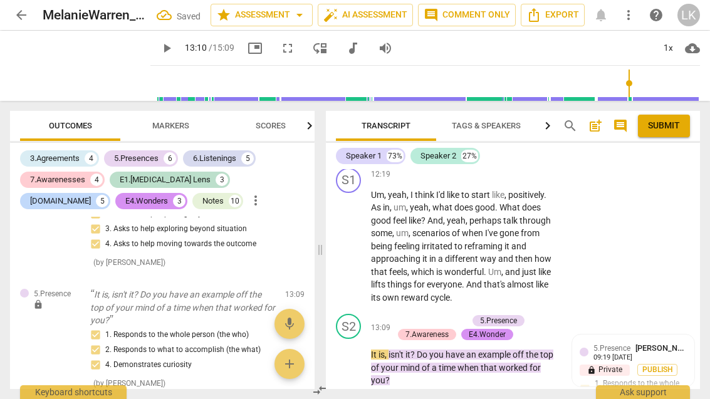
scroll to position [3737, 0]
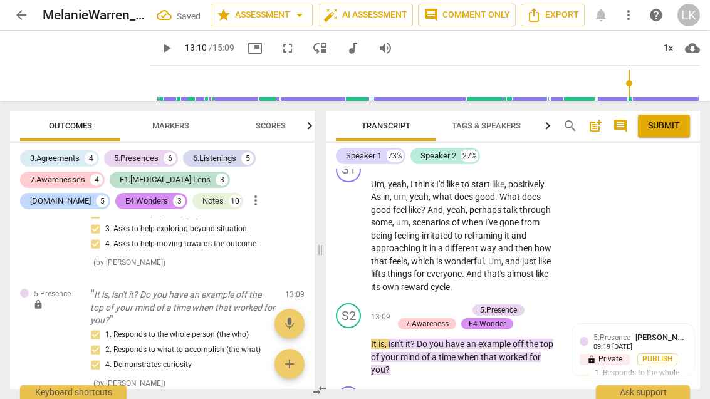
click at [399, 304] on div "+" at bounding box center [399, 310] width 13 height 13
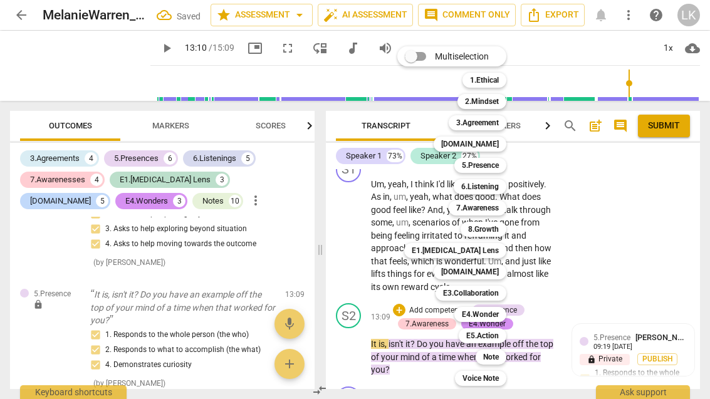
click at [499, 361] on b "Note" at bounding box center [491, 356] width 16 height 15
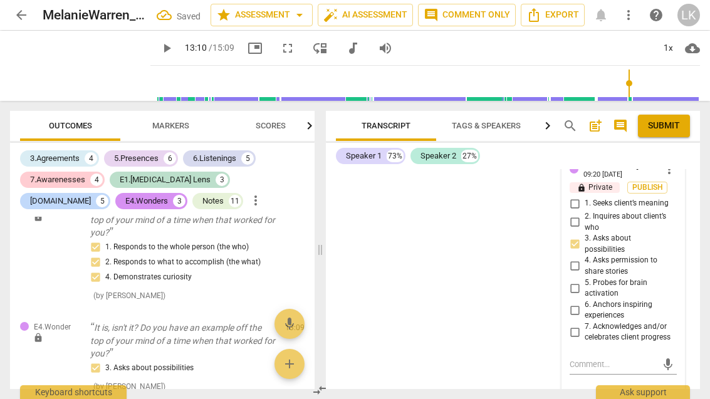
scroll to position [4352, 0]
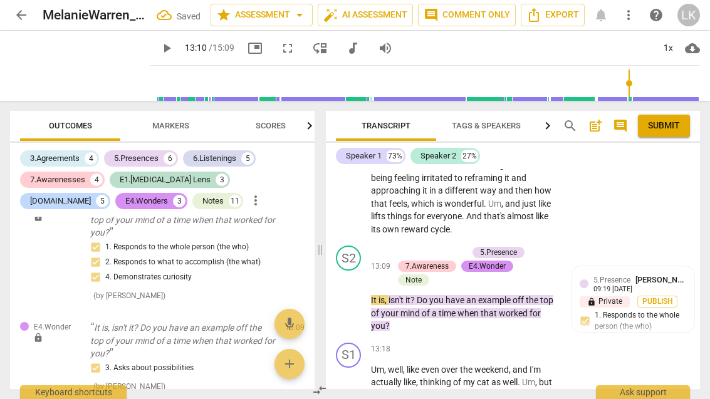
scroll to position [3798, 0]
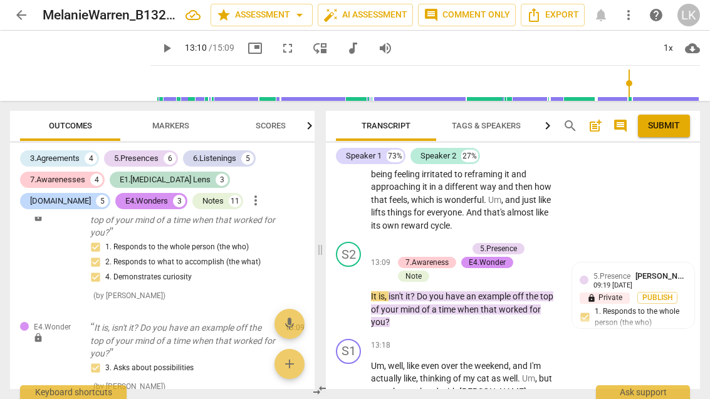
click at [354, 288] on span "play_arrow" at bounding box center [348, 295] width 15 height 15
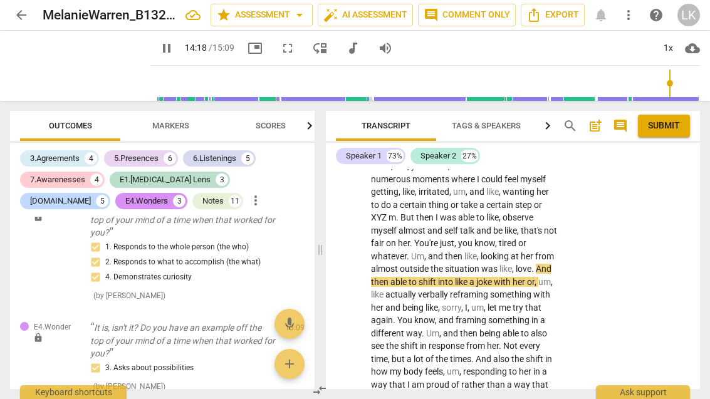
scroll to position [4035, 0]
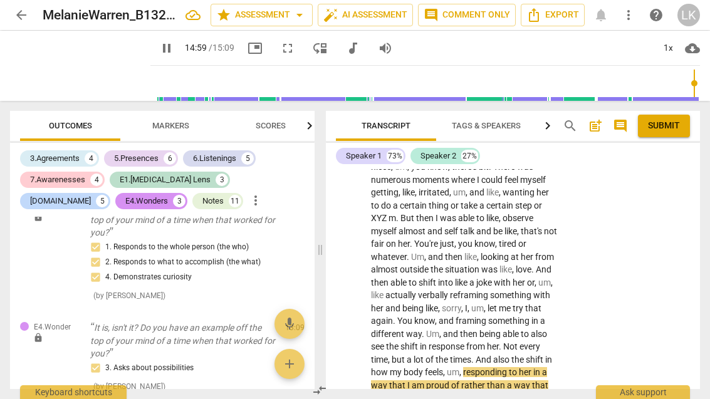
click at [105, 18] on h2 "MelanieWarren_B132_CSP1" at bounding box center [109, 16] width 133 height 16
click at [148, 13] on h2 "MelanieWarren_B132_CSP1" at bounding box center [109, 16] width 133 height 16
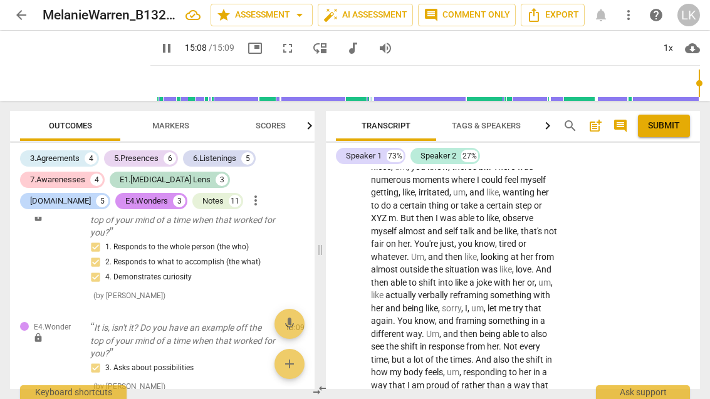
click at [32, 3] on div "arrow_back MelanieWarren_B132_CSP1 star Assessment arrow_drop_down auto_fix_hig…" at bounding box center [355, 15] width 690 height 30
click at [25, 15] on span "arrow_back" at bounding box center [21, 15] width 15 height 15
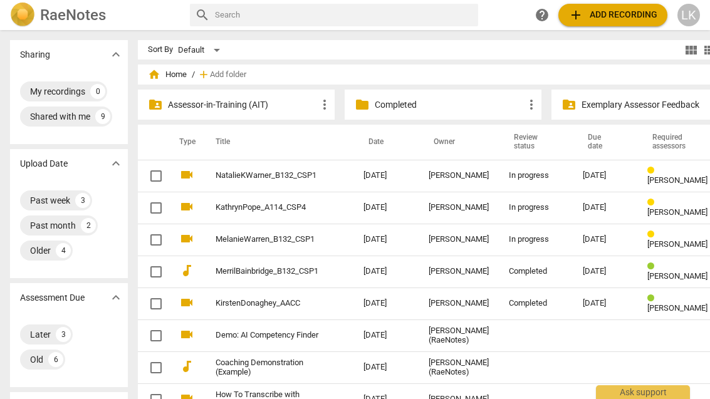
click at [321, 237] on td "MelanieWarren_B132_CSP1" at bounding box center [276, 240] width 153 height 32
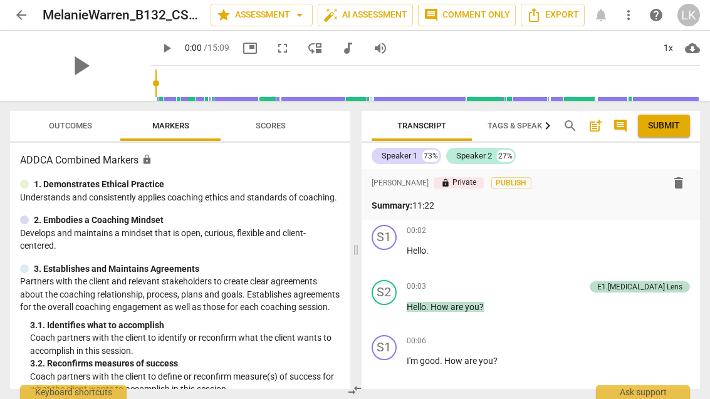
click at [420, 205] on p "Summary: 11:22" at bounding box center [530, 205] width 319 height 13
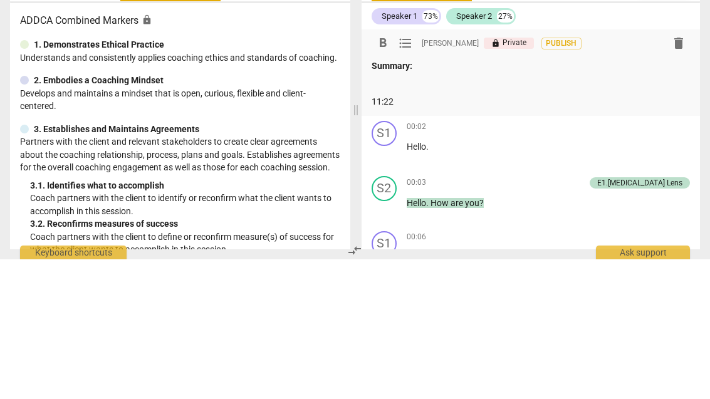
click at [439, 199] on p "Summary:" at bounding box center [530, 205] width 319 height 13
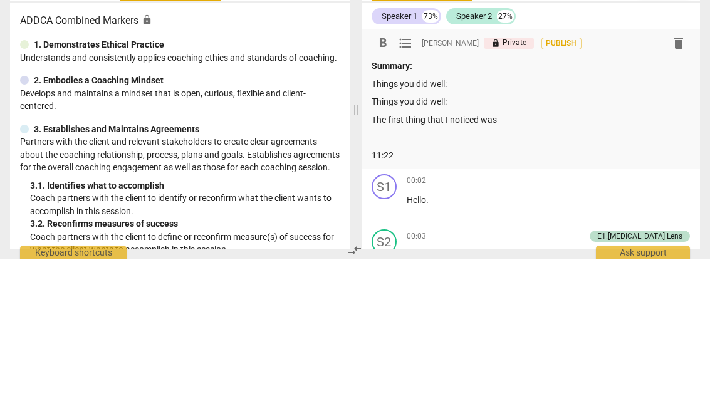
click at [478, 235] on p "Things you did well:" at bounding box center [530, 241] width 319 height 13
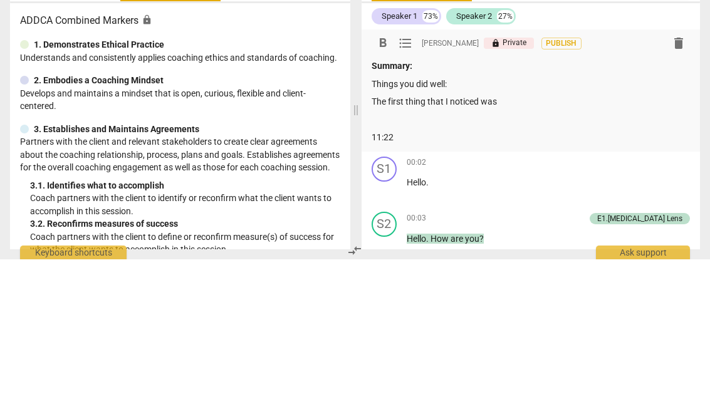
click at [546, 235] on p "The first thing that I noticed was" at bounding box center [530, 241] width 319 height 13
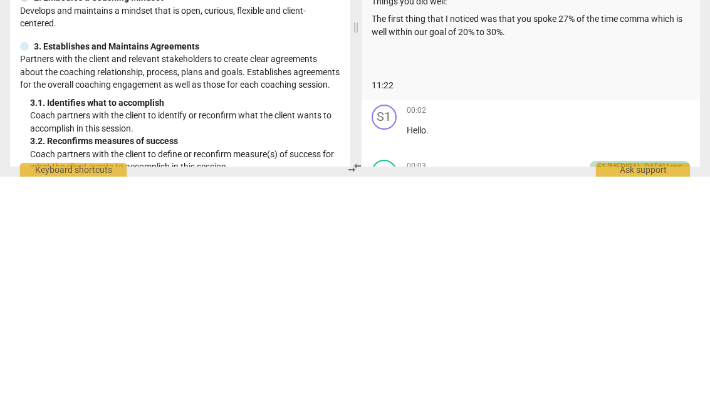
click at [430, 235] on p "The first thing that I noticed was that you spoke 27% of the time comma which i…" at bounding box center [530, 248] width 319 height 26
click at [381, 199] on div "Summary: Things you did well: The first thing that I noticed was that you spoke…" at bounding box center [530, 256] width 319 height 115
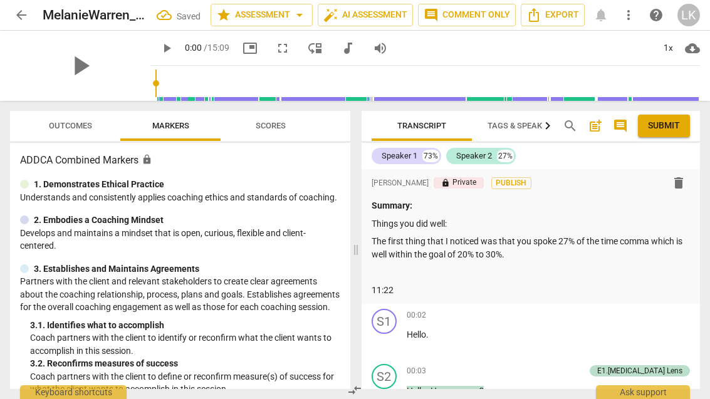
click at [81, 130] on span "Outcomes" at bounding box center [70, 125] width 43 height 9
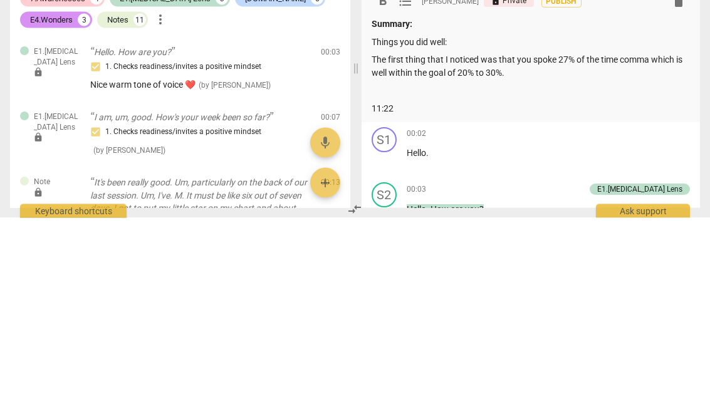
click at [425, 217] on p "Things you did well:" at bounding box center [530, 223] width 319 height 13
click at [542, 235] on p "The first thing that I noticed was that you spoke 27% of the time comma which i…" at bounding box center [530, 248] width 319 height 26
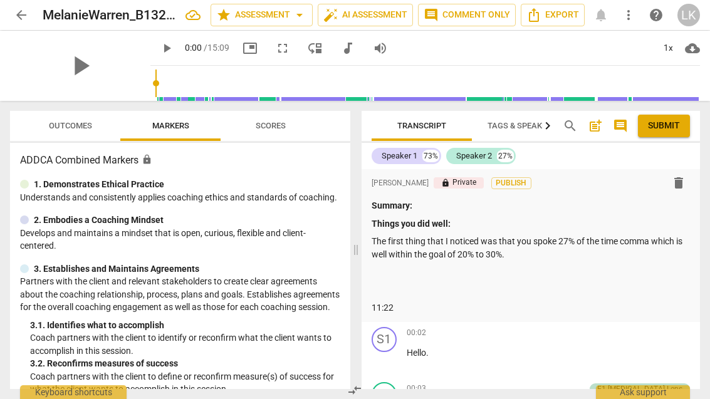
click at [388, 276] on p at bounding box center [530, 272] width 319 height 13
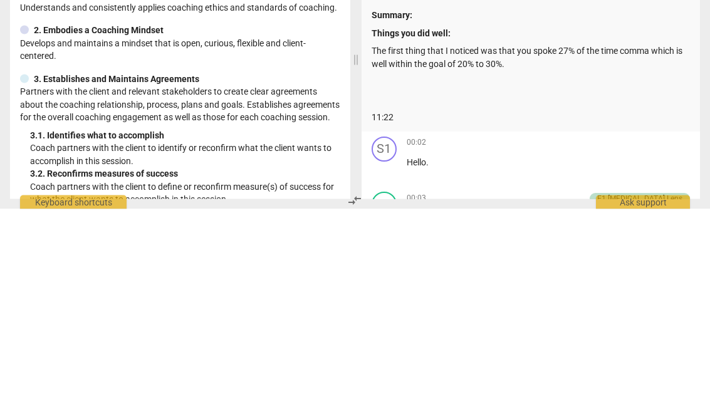
click at [392, 266] on p at bounding box center [530, 272] width 319 height 13
paste div
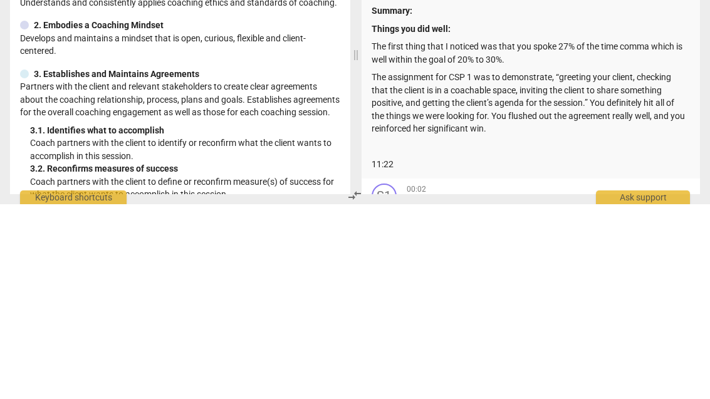
click at [608, 266] on p "The assignment for CSP 1 was to demonstrate, “greeting your client, checking th…" at bounding box center [530, 298] width 319 height 65
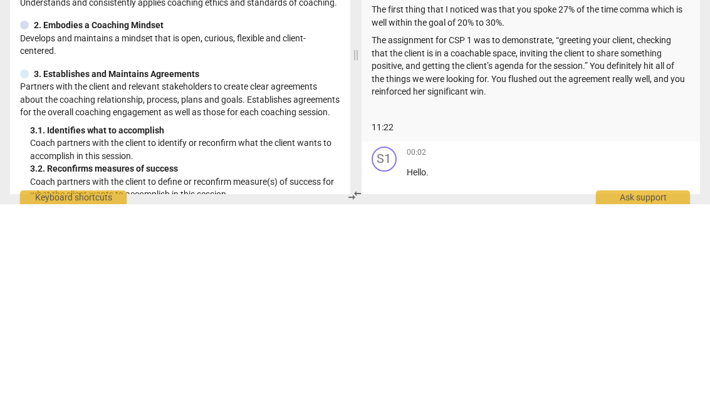
scroll to position [38, 0]
click at [534, 228] on p "The assignment for CSP 1 was to demonstrate, “greeting your client, checking th…" at bounding box center [530, 260] width 319 height 65
click at [541, 228] on p "The assignment for CSP 1 was to demonstrate, “greeting your client, checking th…" at bounding box center [530, 260] width 319 height 65
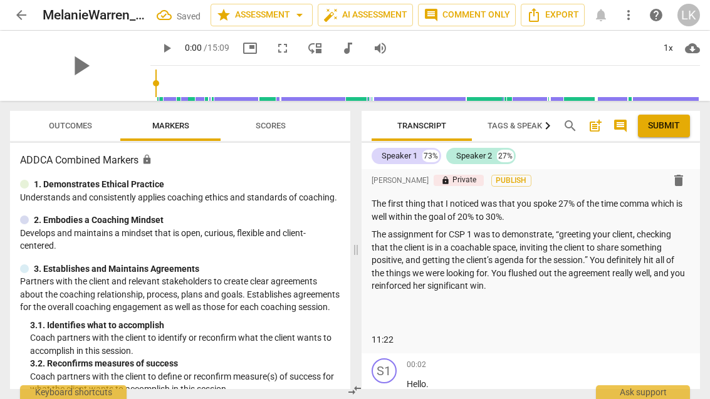
click at [81, 117] on button "Outcomes" at bounding box center [70, 126] width 100 height 30
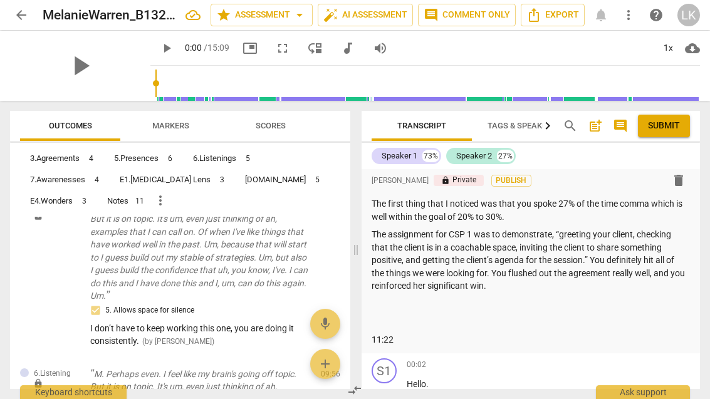
scroll to position [4696, 0]
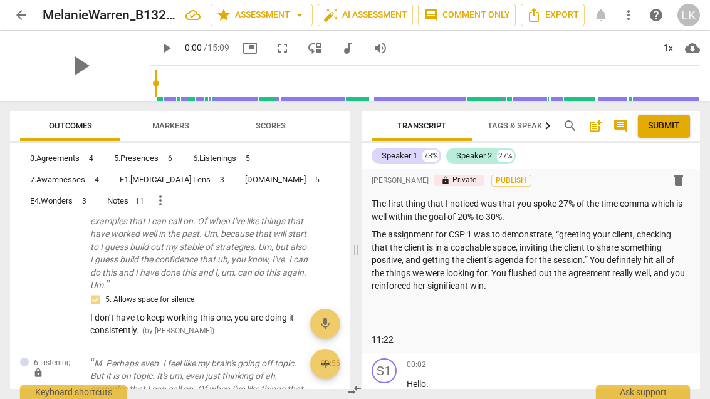
click at [202, 122] on span "Markers" at bounding box center [170, 126] width 67 height 17
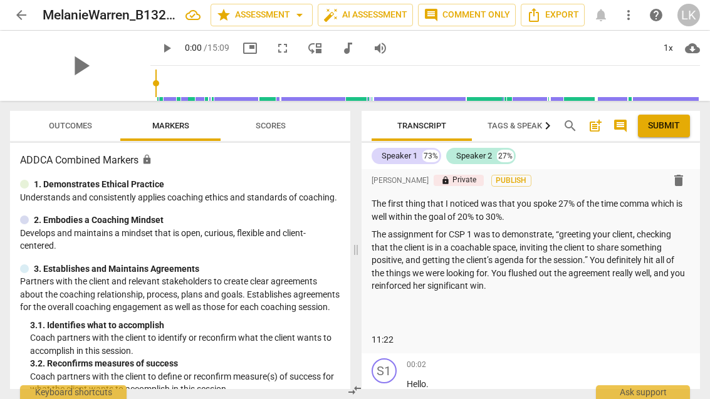
click at [71, 113] on button "Outcomes" at bounding box center [70, 126] width 100 height 30
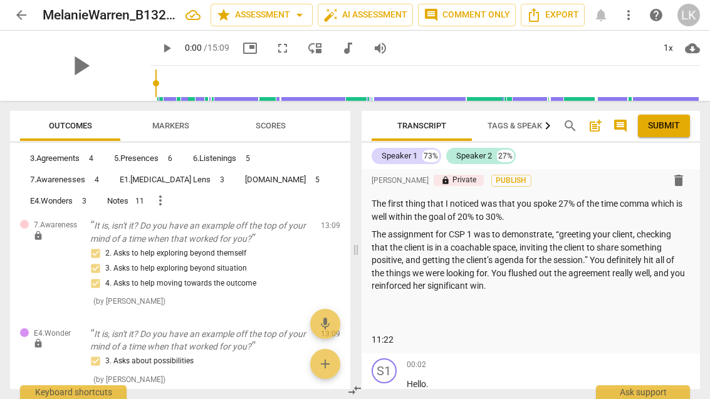
scroll to position [5955, 0]
click at [515, 287] on p "The assignment for CSP 1 was to demonstrate, “greeting your client, checking th…" at bounding box center [530, 260] width 319 height 65
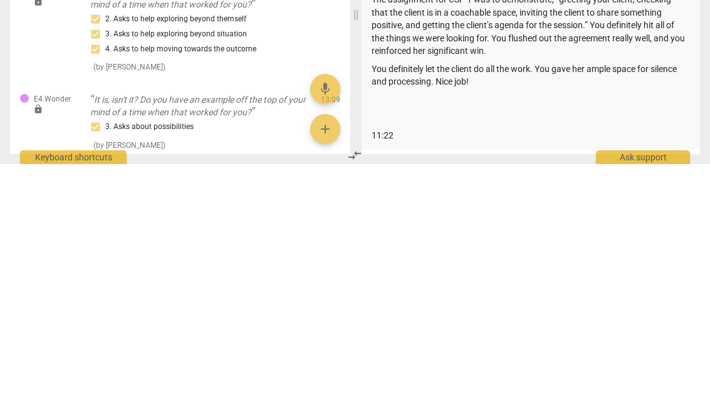
click at [384, 162] on div "Summary: Things you did well: The first thing that I noticed was that you spoke…" at bounding box center [530, 269] width 319 height 215
click at [502, 298] on p "You definitely let the client do all the work. You gave her ample space for sil…" at bounding box center [530, 311] width 319 height 26
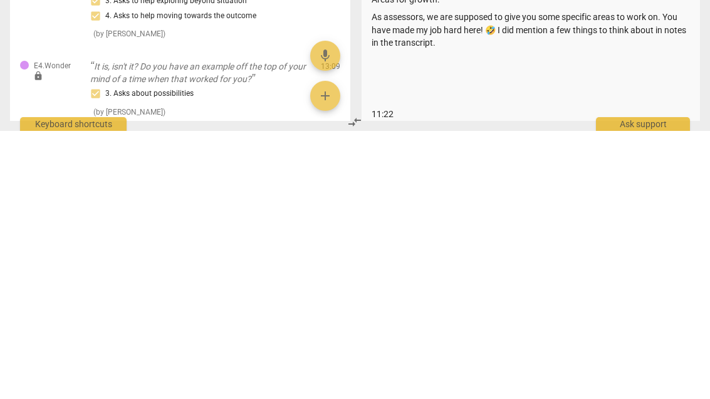
scroll to position [106, 0]
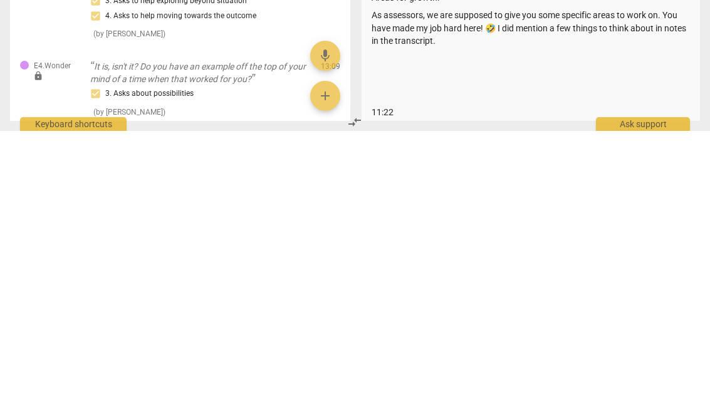
click at [368, 111] on div "format_bold format_list_bulleted [PERSON_NAME] lock Private Publish delete Summ…" at bounding box center [530, 229] width 339 height 332
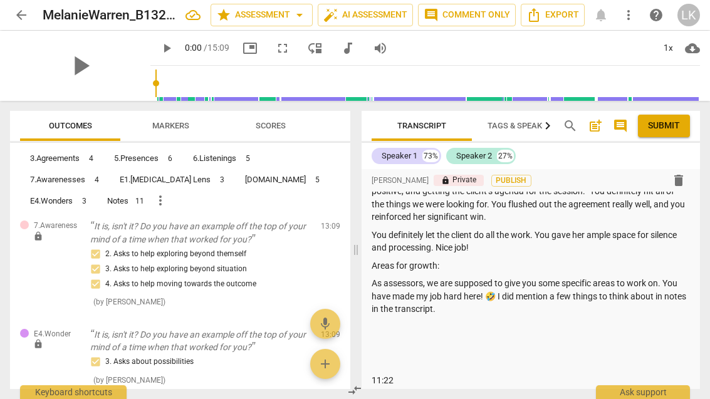
click at [370, 383] on div "format_bold format_list_bulleted [PERSON_NAME] lock Private Publish delete Summ…" at bounding box center [530, 229] width 339 height 332
click at [483, 310] on p "As assessors, we are supposed to give you some specific areas to work on. You h…" at bounding box center [530, 296] width 319 height 39
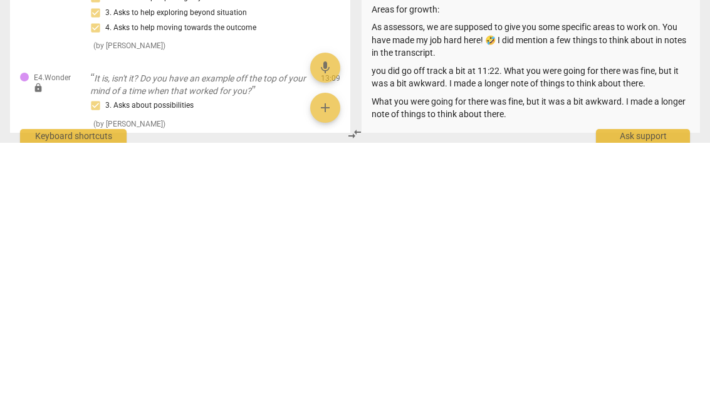
scroll to position [125, 0]
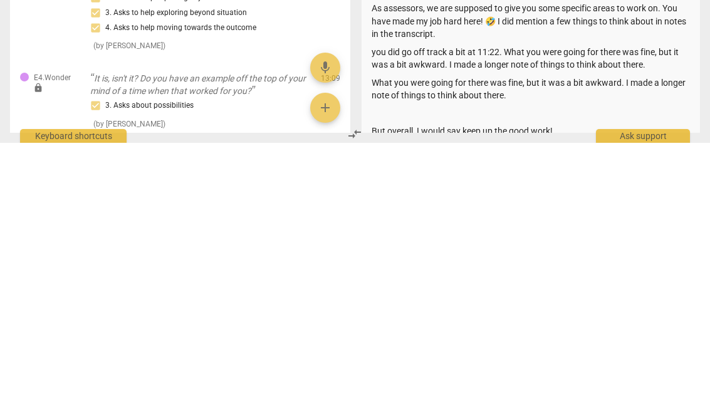
click at [549, 363] on p at bounding box center [530, 369] width 319 height 13
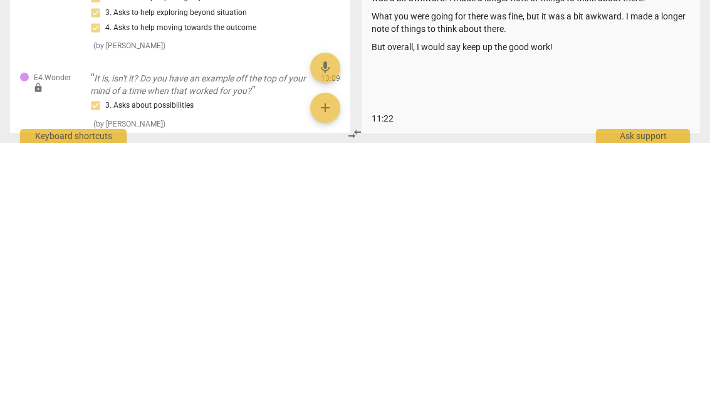
scroll to position [194, 0]
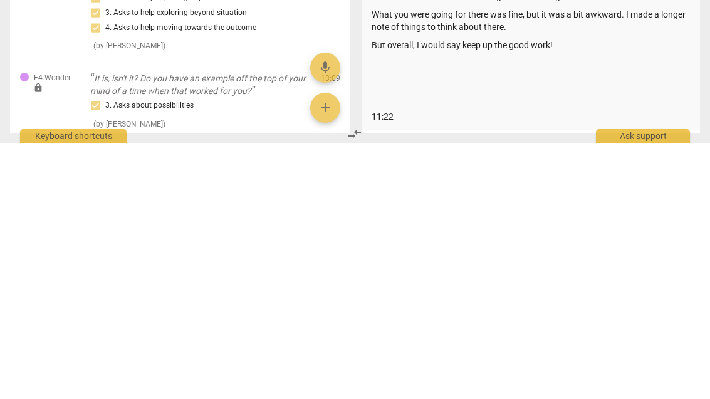
click at [451, 366] on p "11:22" at bounding box center [530, 372] width 319 height 13
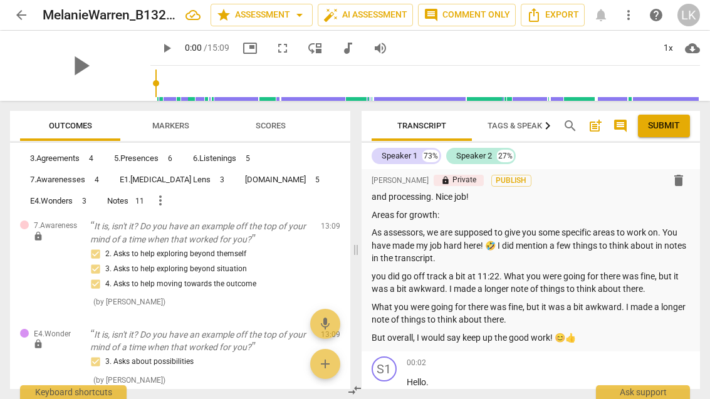
scroll to position [158, 0]
click at [616, 330] on p "But overall, I would say keep up the good work! 😊👍" at bounding box center [530, 336] width 319 height 13
click at [395, 272] on p "you did go off track a bit at 11:22. What you were going for there was fine, bu…" at bounding box center [530, 282] width 319 height 26
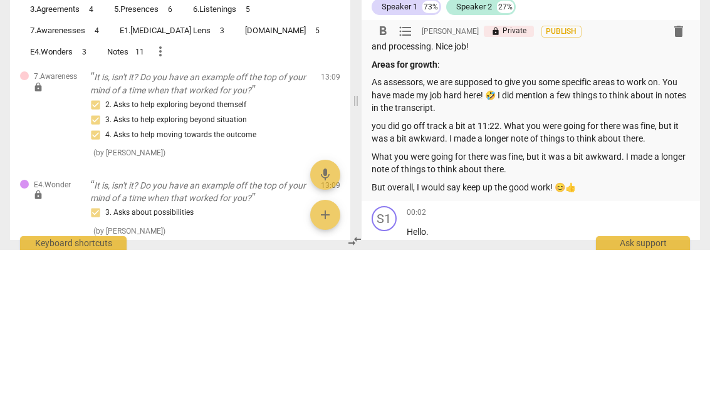
click at [383, 269] on p "you did go off track a bit at 11:22. What you were going for there was fine, bu…" at bounding box center [530, 282] width 319 height 26
click at [386, 269] on p "you did go off track a bit at 11:22. What you were going for there was fine, bu…" at bounding box center [530, 282] width 319 height 26
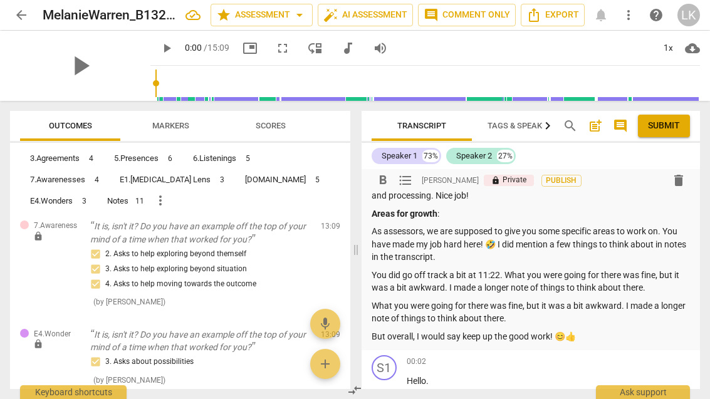
click at [531, 314] on p "What you were going for there was fine, but it was a bit awkward. I made a long…" at bounding box center [530, 312] width 319 height 26
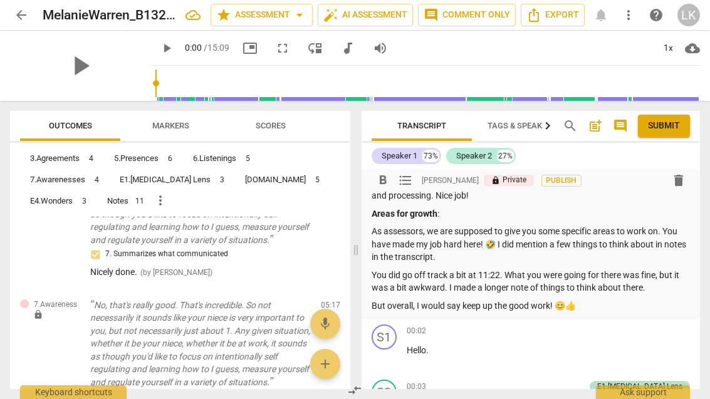
scroll to position [2486, 0]
click at [316, 299] on span "edit" at bounding box center [308, 306] width 18 height 15
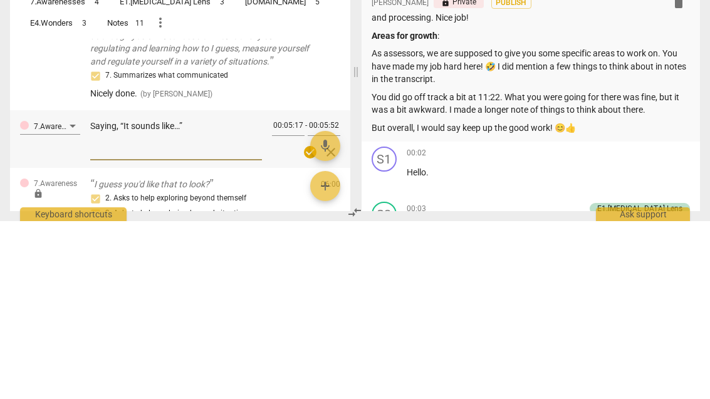
click at [215, 298] on textarea "Saying, “It sounds like…”" at bounding box center [176, 316] width 172 height 36
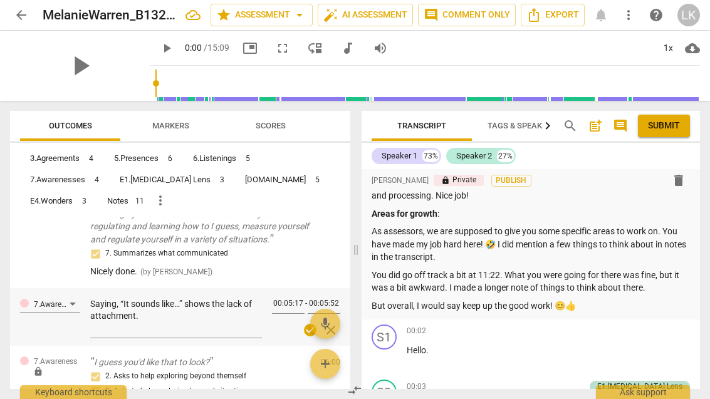
click at [318, 323] on span "check_circle" at bounding box center [310, 330] width 18 height 15
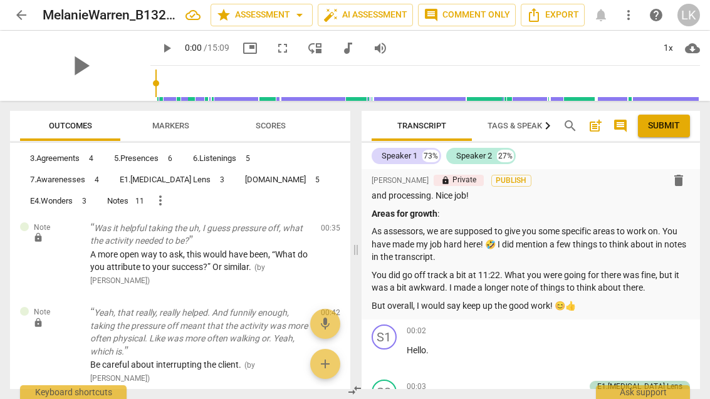
scroll to position [453, 0]
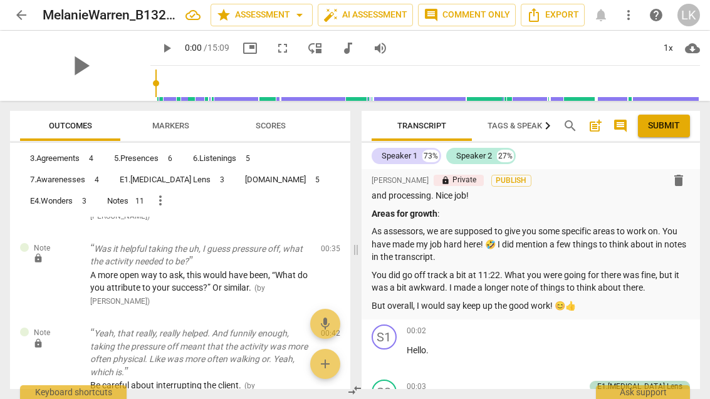
click at [310, 247] on span "edit" at bounding box center [307, 251] width 15 height 15
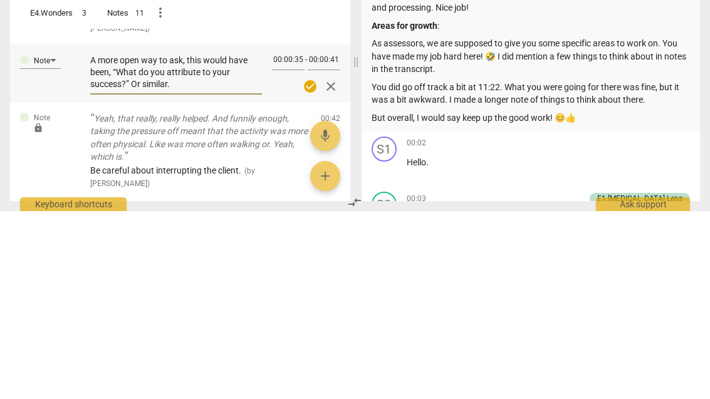
click at [145, 242] on textarea "A more open way to ask, this would have been, “What do you attribute to your su…" at bounding box center [176, 260] width 172 height 36
click at [225, 242] on textarea "A more open way to ask, this would have been, “To what do you attribute to your…" at bounding box center [176, 260] width 172 height 36
click at [314, 267] on span "check_circle" at bounding box center [310, 274] width 15 height 15
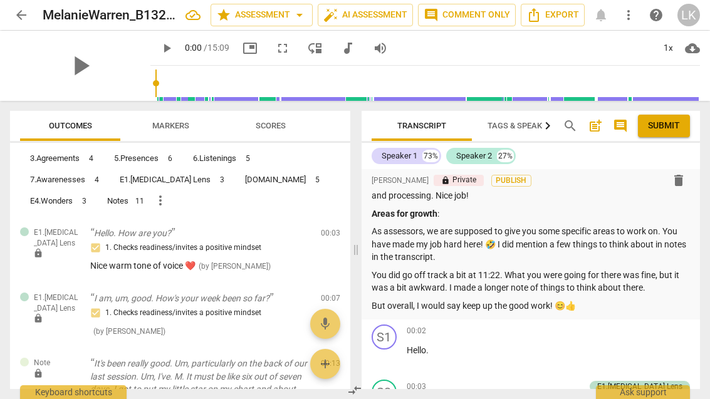
scroll to position [0, 0]
click at [667, 123] on span "Submit" at bounding box center [664, 126] width 32 height 13
click at [673, 125] on span "Submit" at bounding box center [664, 126] width 32 height 13
click at [666, 120] on span "Submit" at bounding box center [664, 126] width 32 height 13
click at [676, 128] on span "Submit" at bounding box center [664, 126] width 32 height 13
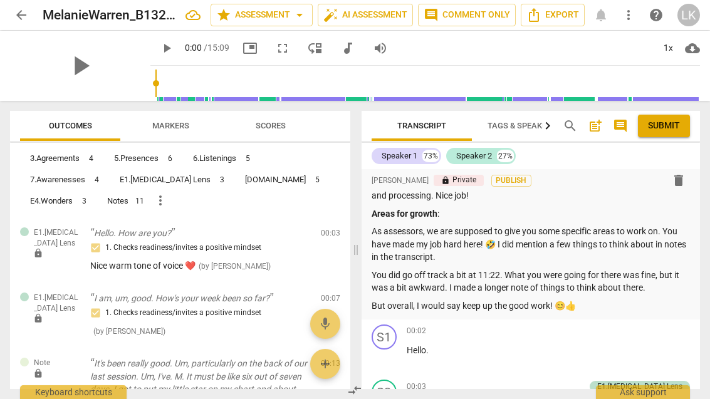
click at [676, 128] on span "Submit" at bounding box center [664, 126] width 32 height 13
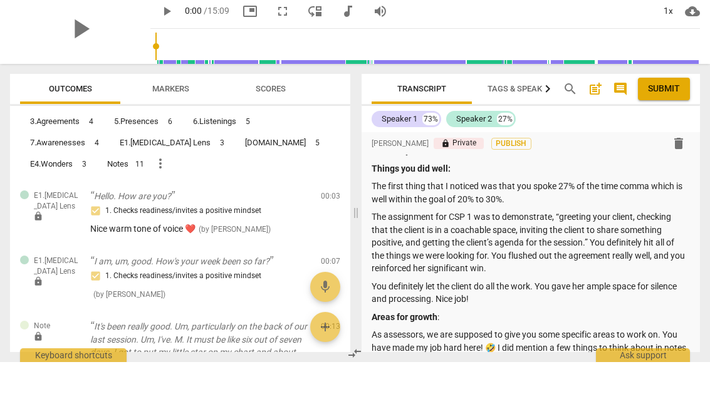
scroll to position [18, 0]
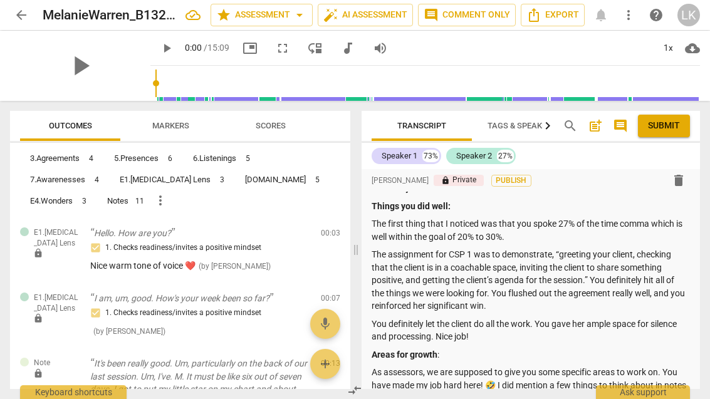
click at [666, 124] on span "Submit" at bounding box center [664, 126] width 32 height 13
click at [673, 128] on span "Submit" at bounding box center [664, 126] width 32 height 13
click at [675, 124] on span "Submit" at bounding box center [664, 126] width 32 height 13
click at [675, 123] on span "Submit" at bounding box center [664, 126] width 32 height 13
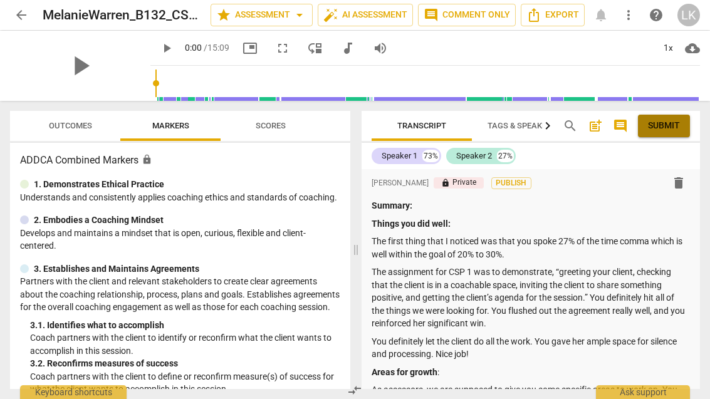
click at [682, 126] on button "Submit" at bounding box center [664, 126] width 52 height 23
